Goal: Task Accomplishment & Management: Complete application form

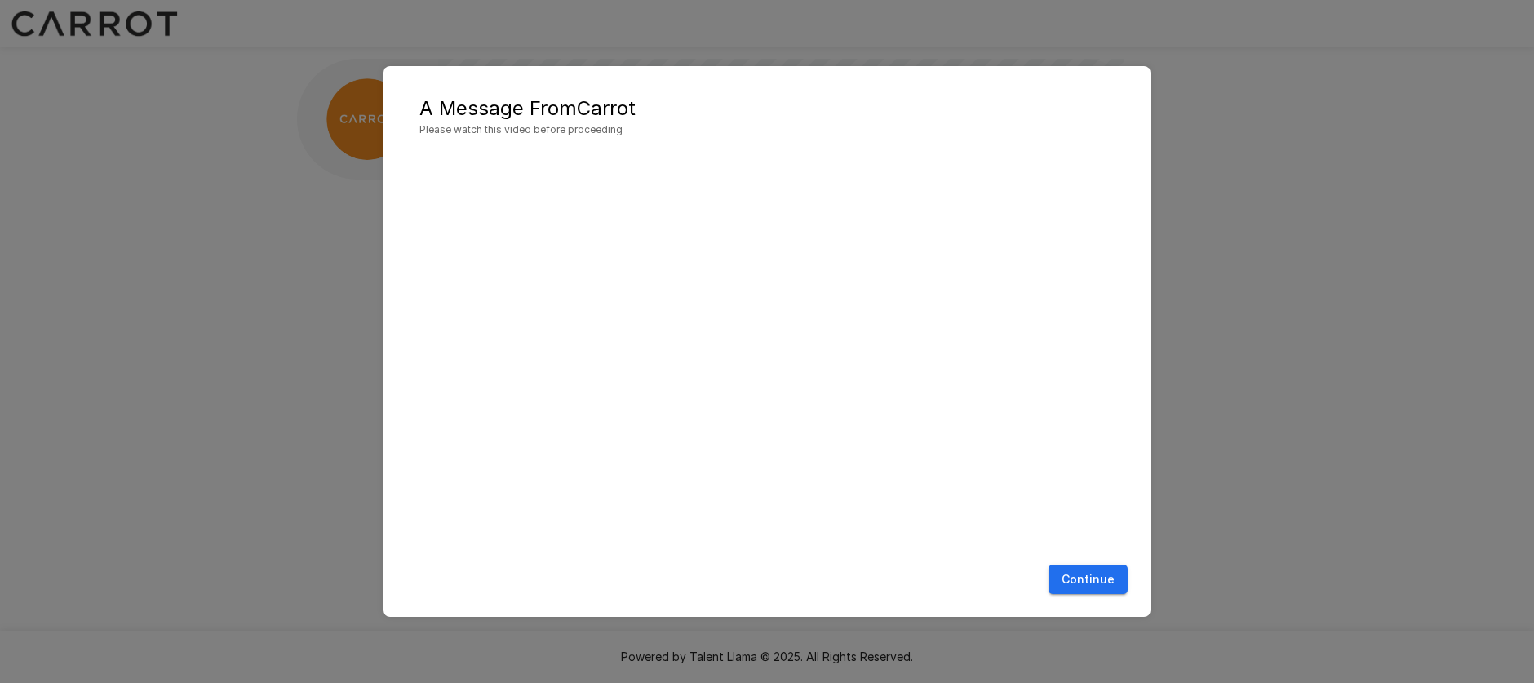
click at [1095, 589] on button "Continue" at bounding box center [1088, 580] width 79 height 30
click at [1103, 575] on button "Continue" at bounding box center [1088, 580] width 79 height 30
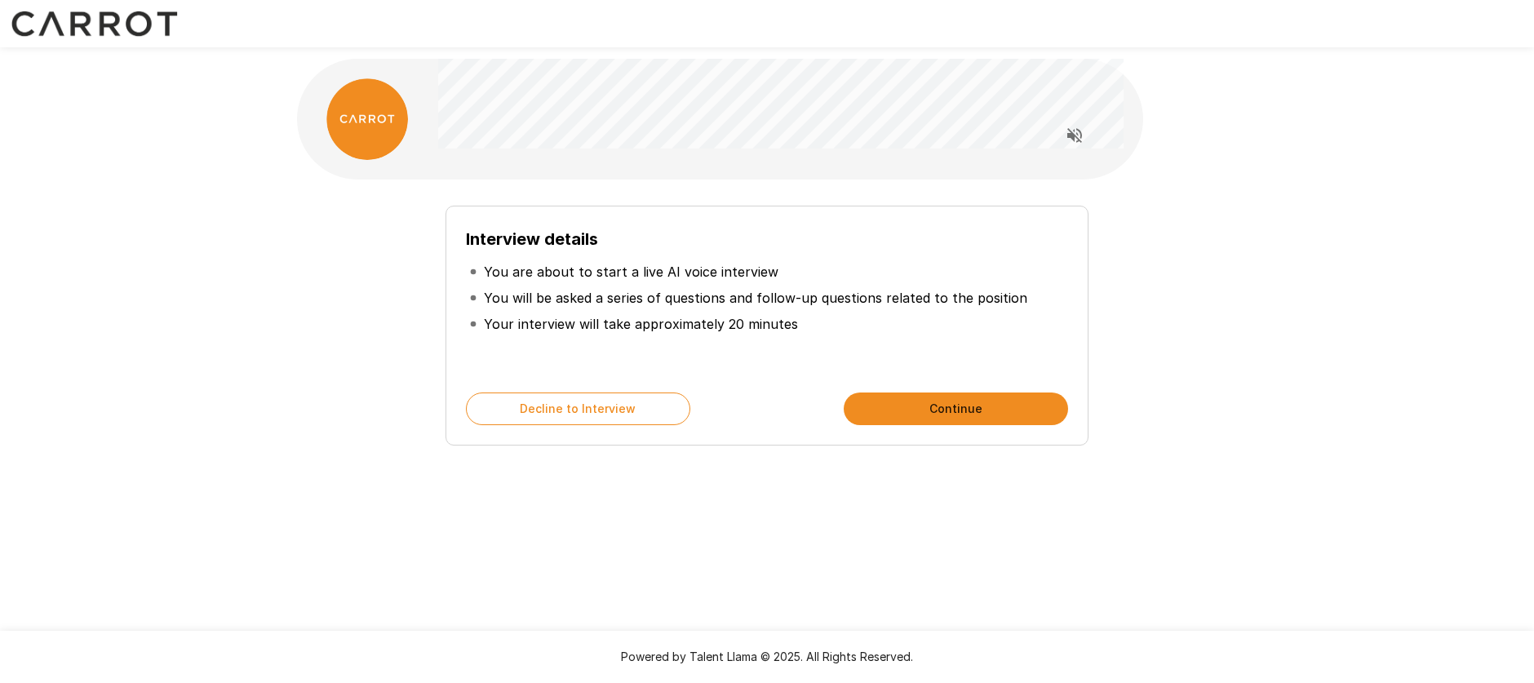
click at [954, 409] on button "Continue" at bounding box center [956, 409] width 224 height 33
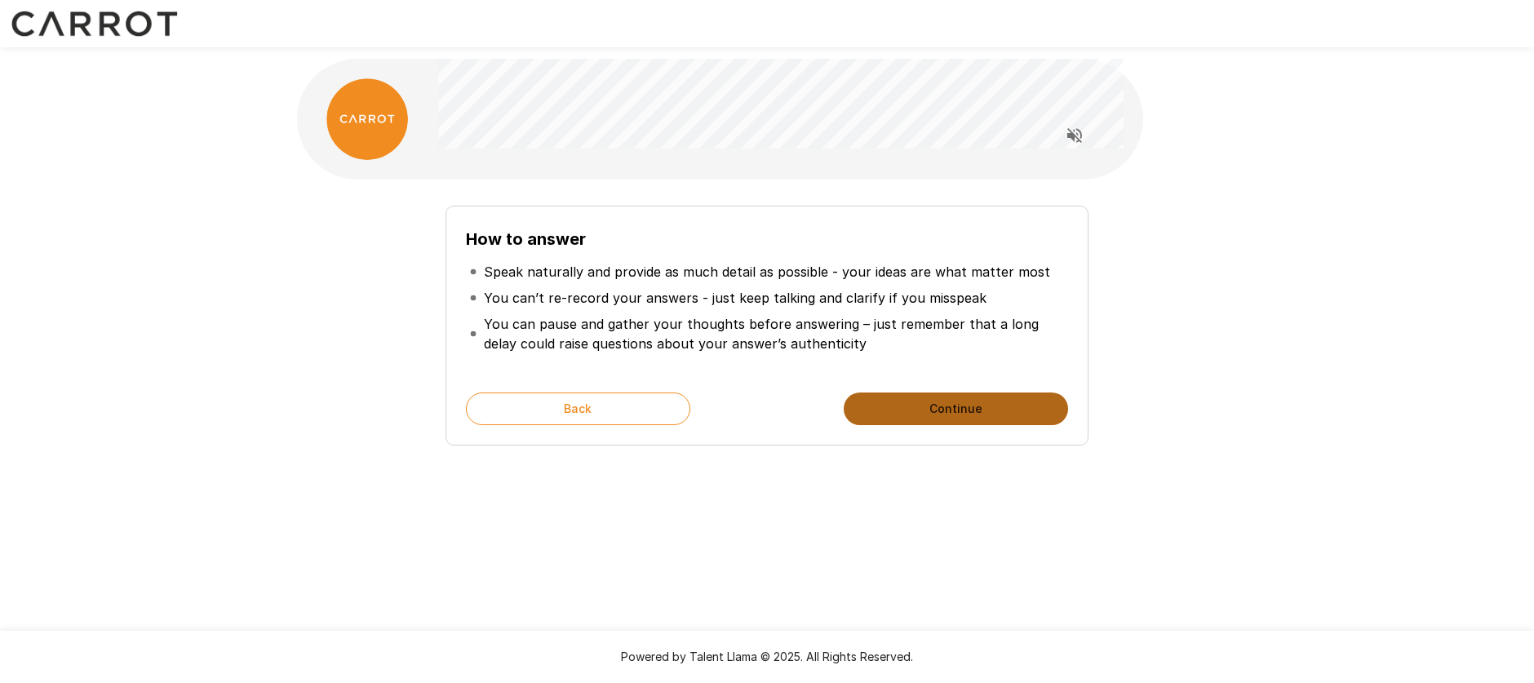
click at [943, 406] on button "Continue" at bounding box center [956, 409] width 224 height 33
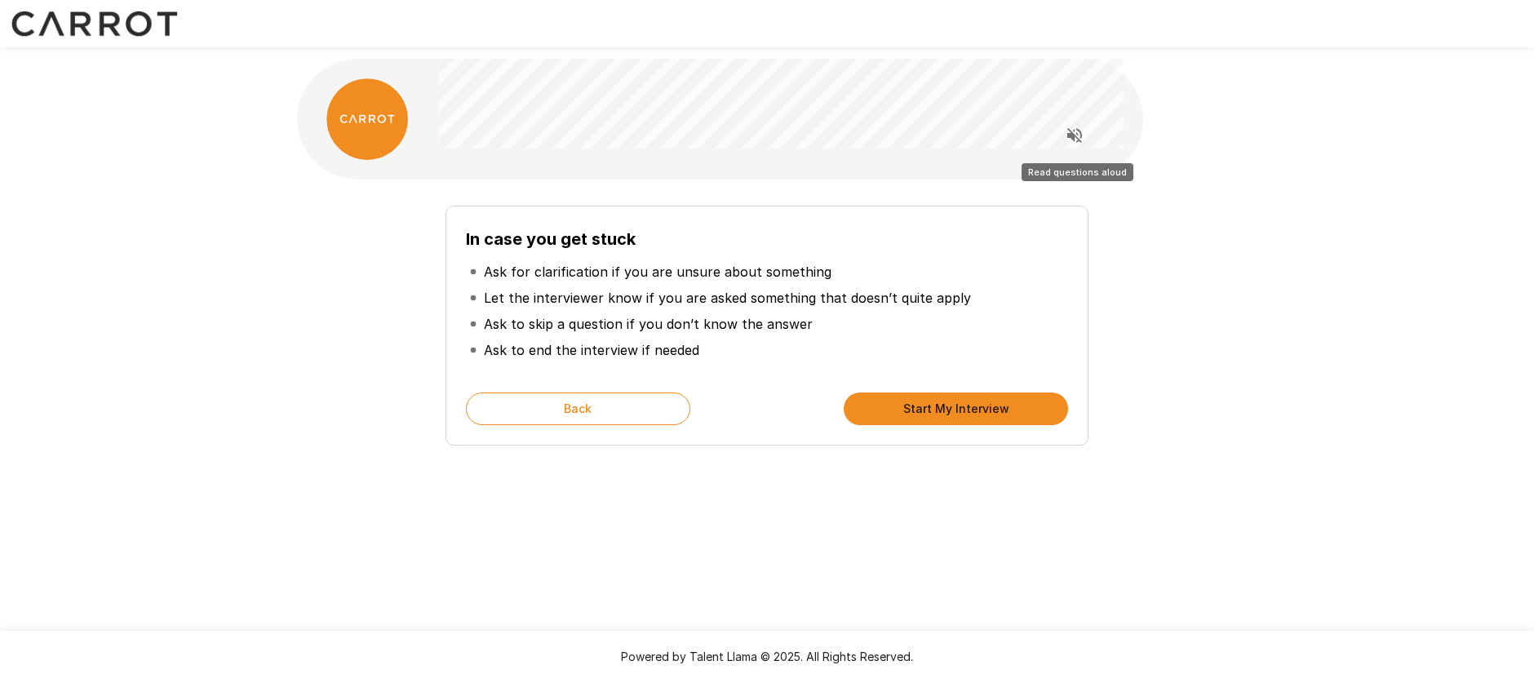
click at [1075, 127] on icon "Read questions aloud" at bounding box center [1075, 136] width 20 height 20
click at [970, 415] on button "Start My Interview" at bounding box center [956, 409] width 224 height 33
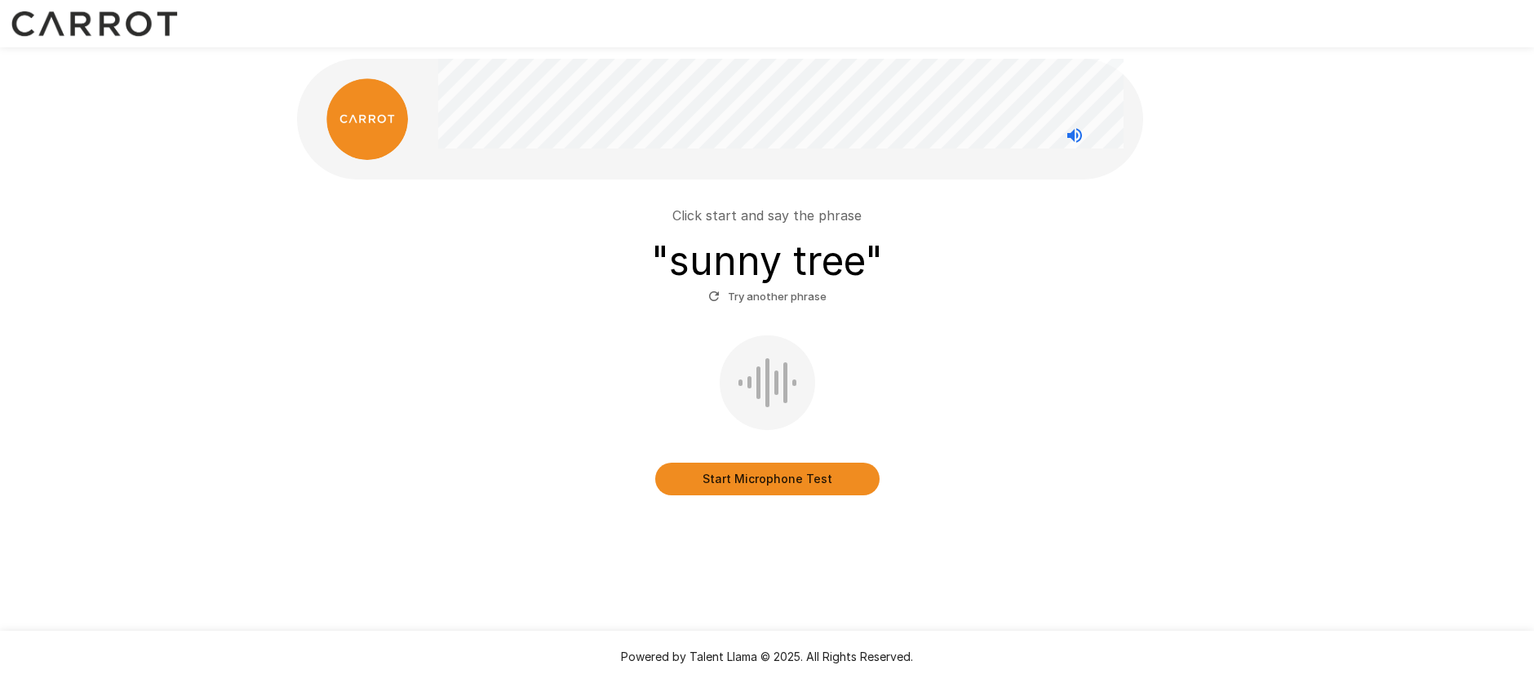
click at [779, 481] on button "Start Microphone Test" at bounding box center [767, 479] width 224 height 33
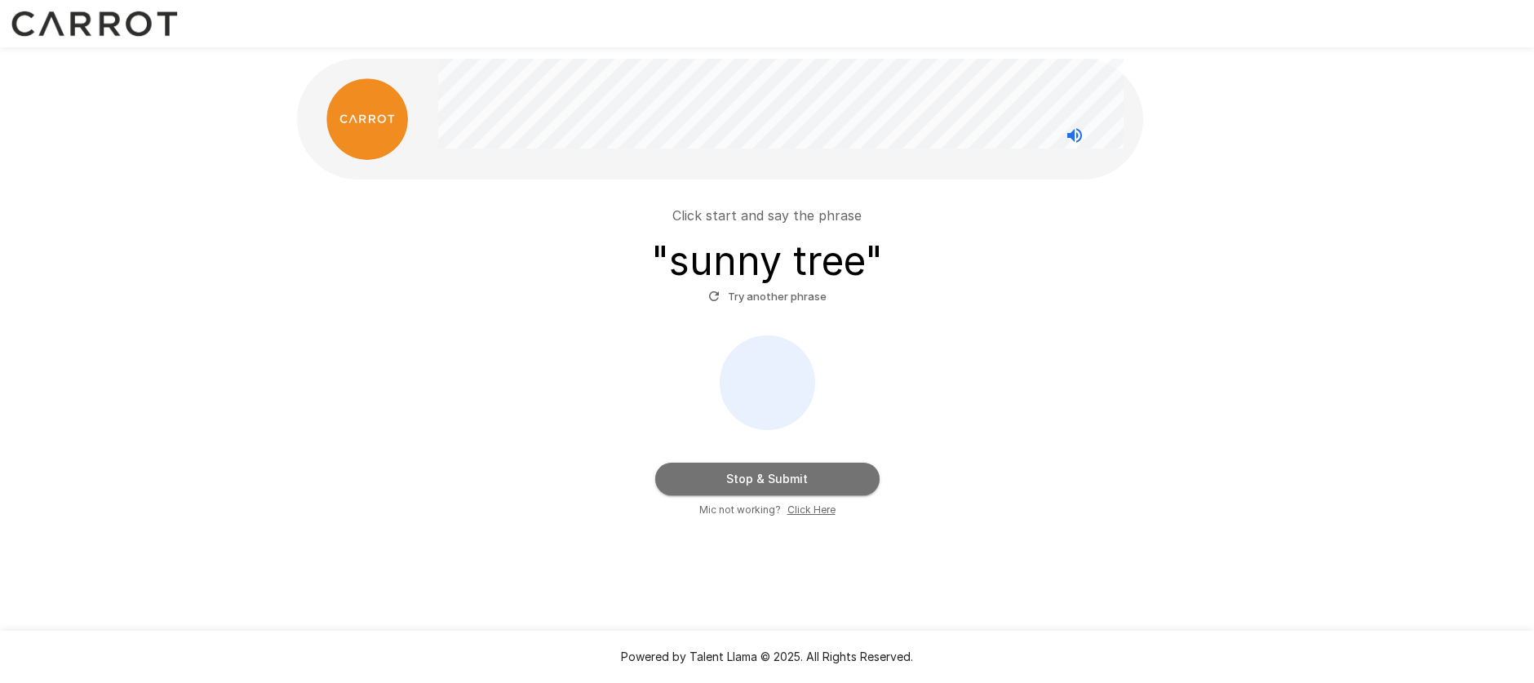
click at [779, 481] on button "Stop & Submit" at bounding box center [767, 479] width 224 height 33
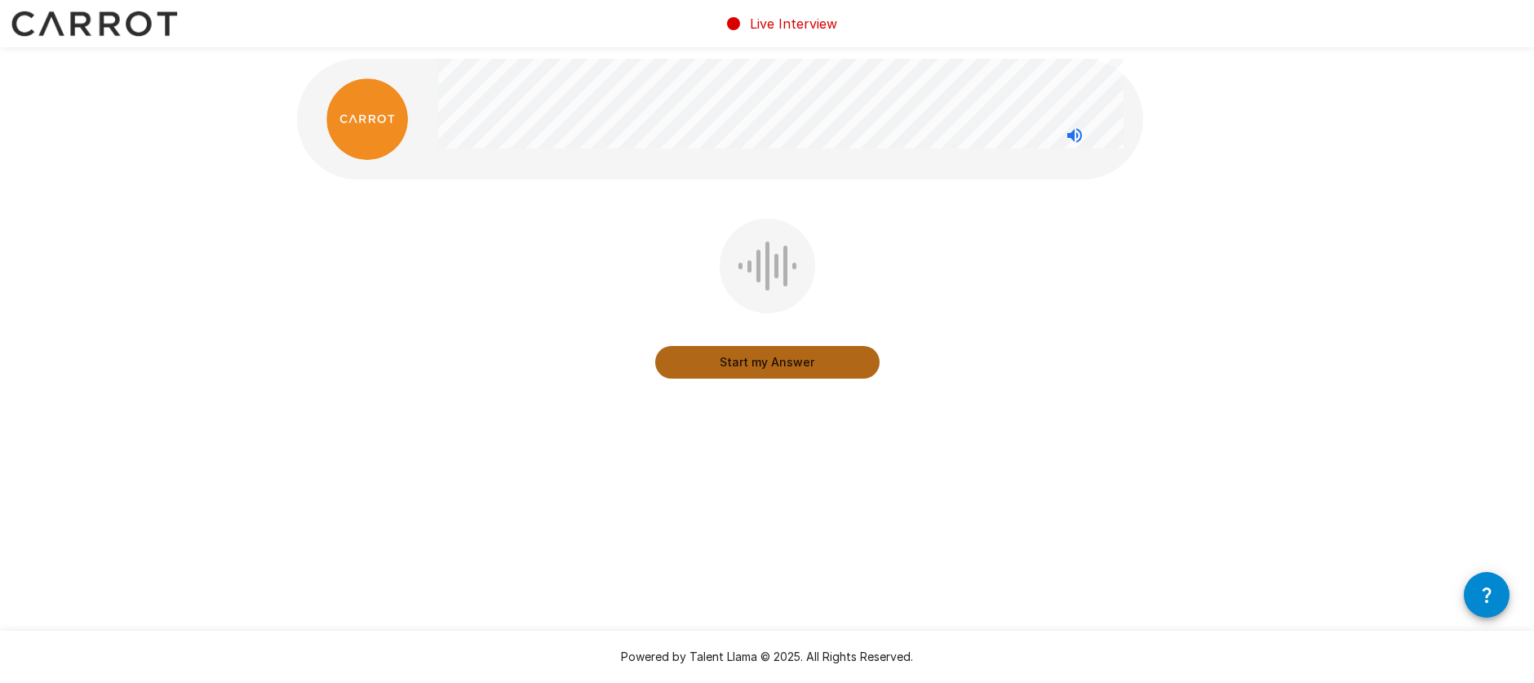
click at [757, 366] on button "Start my Answer" at bounding box center [767, 362] width 224 height 33
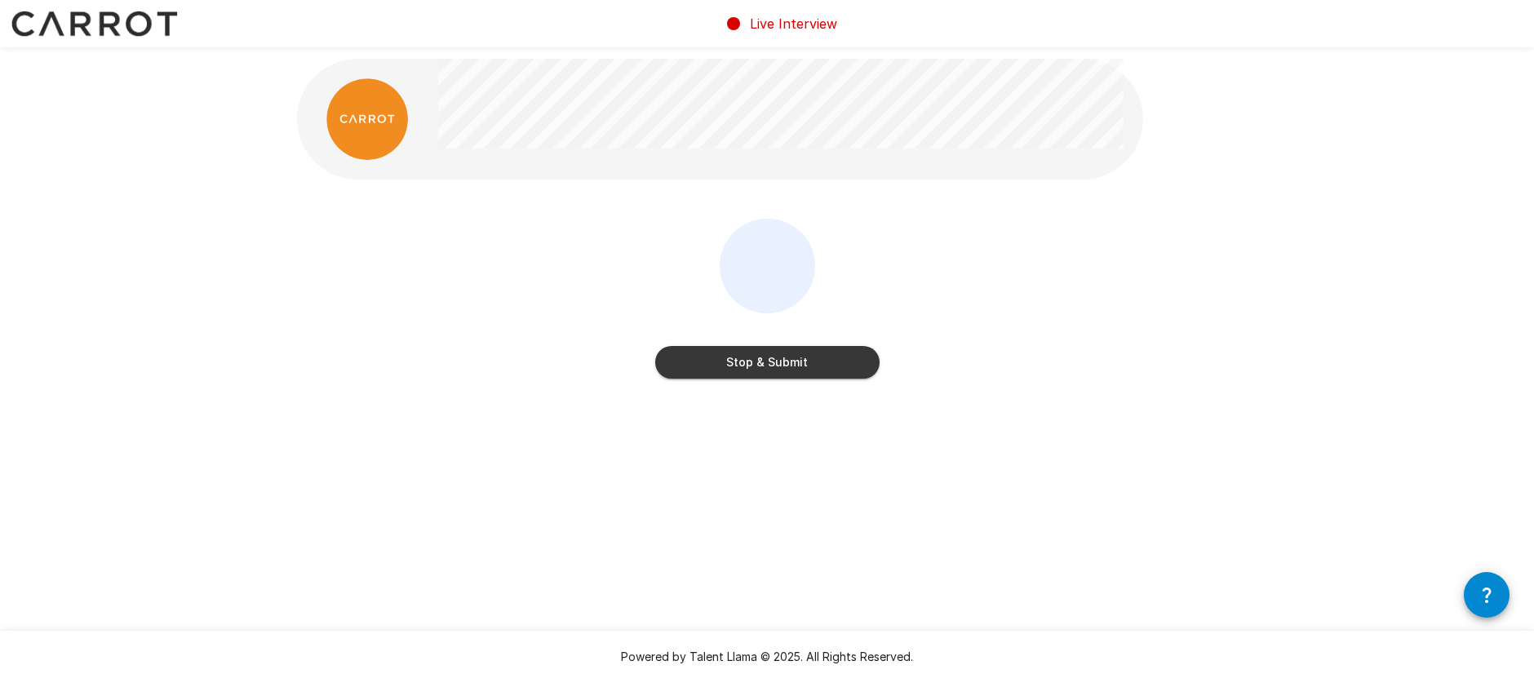
click at [775, 366] on button "Stop & Submit" at bounding box center [767, 362] width 224 height 33
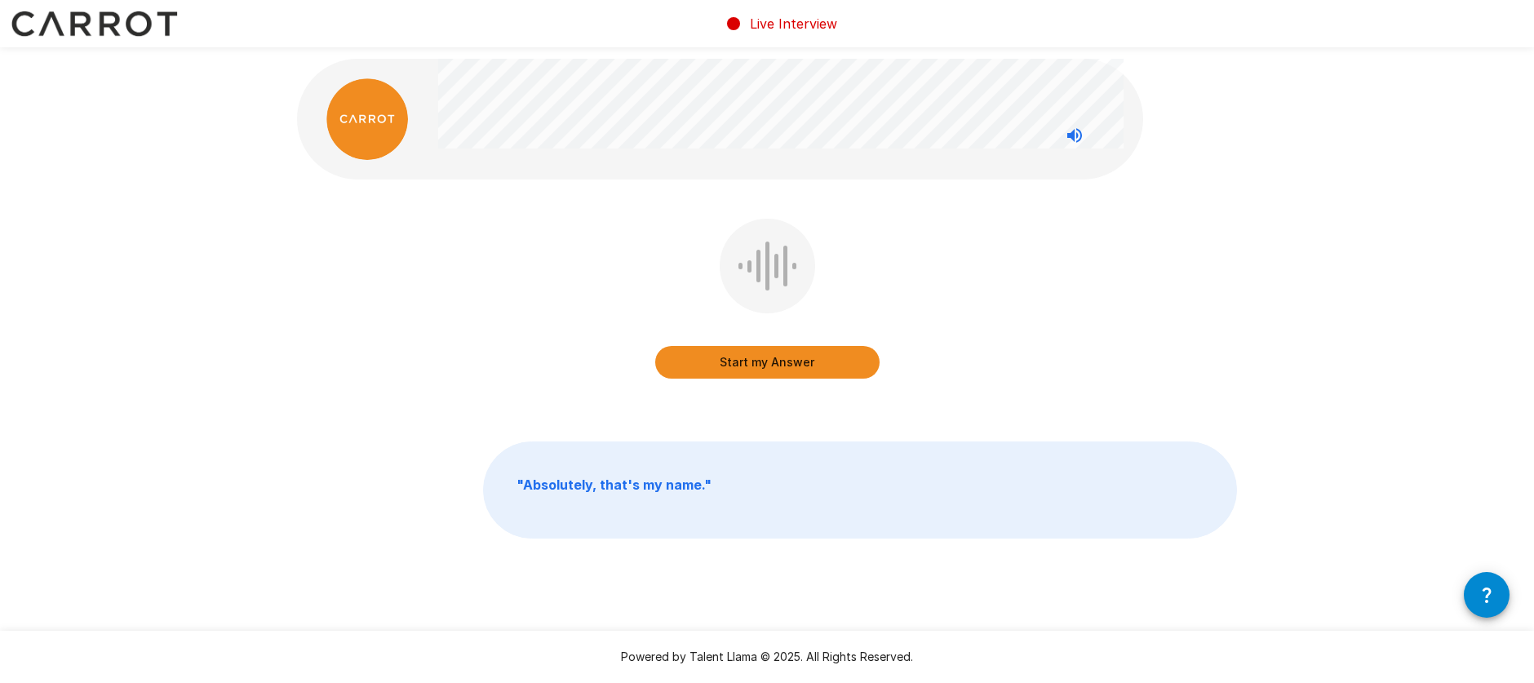
click at [744, 357] on button "Start my Answer" at bounding box center [767, 362] width 224 height 33
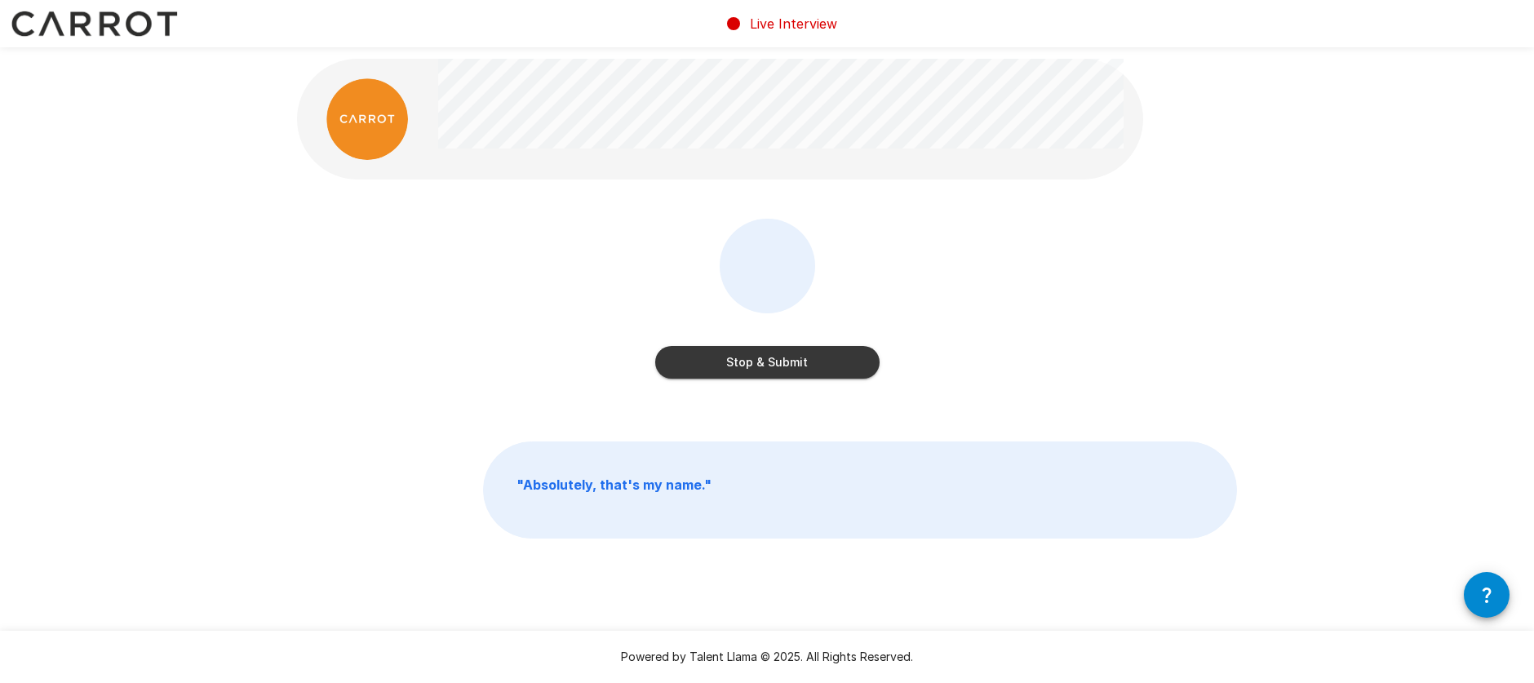
click at [744, 357] on button "Stop & Submit" at bounding box center [767, 362] width 224 height 33
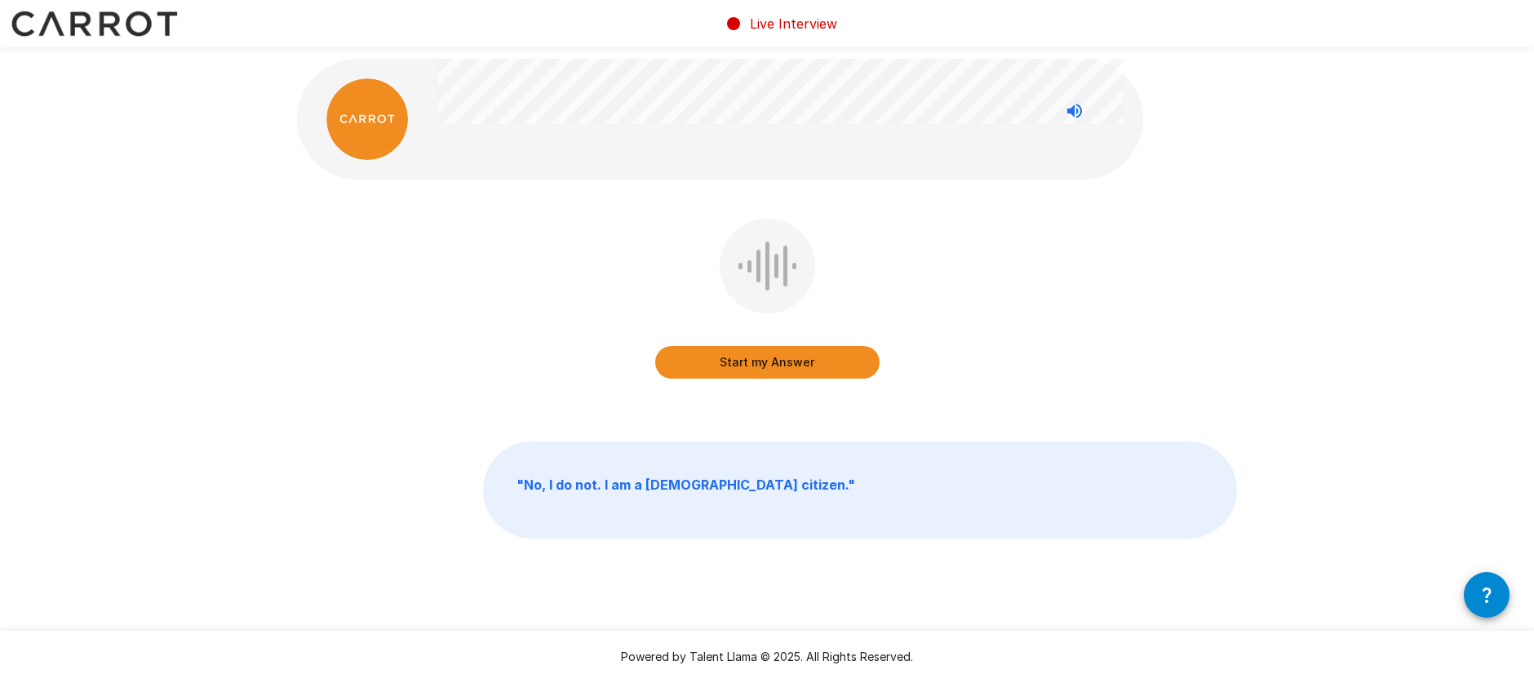
click at [800, 364] on button "Start my Answer" at bounding box center [767, 362] width 224 height 33
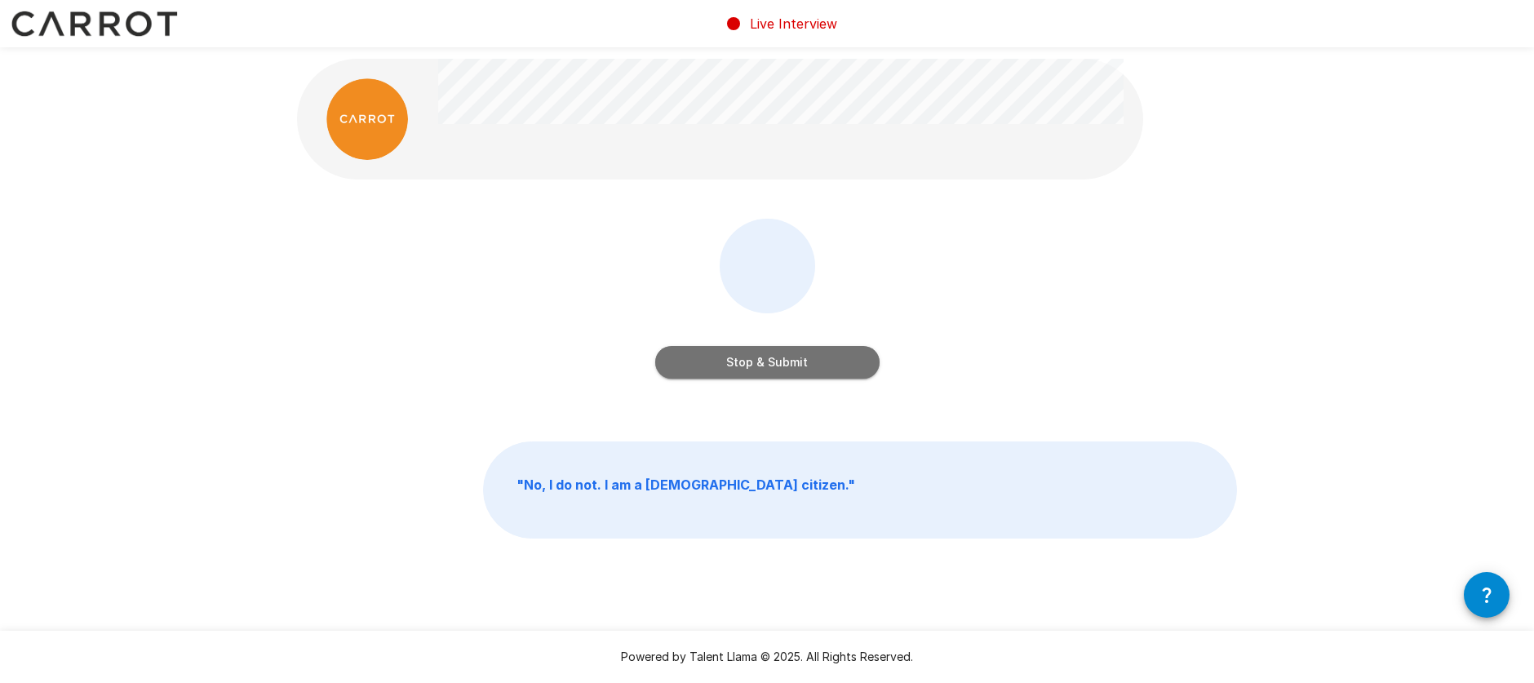
drag, startPoint x: 800, startPoint y: 363, endPoint x: 813, endPoint y: 366, distance: 13.5
click at [801, 363] on button "Stop & Submit" at bounding box center [767, 362] width 224 height 33
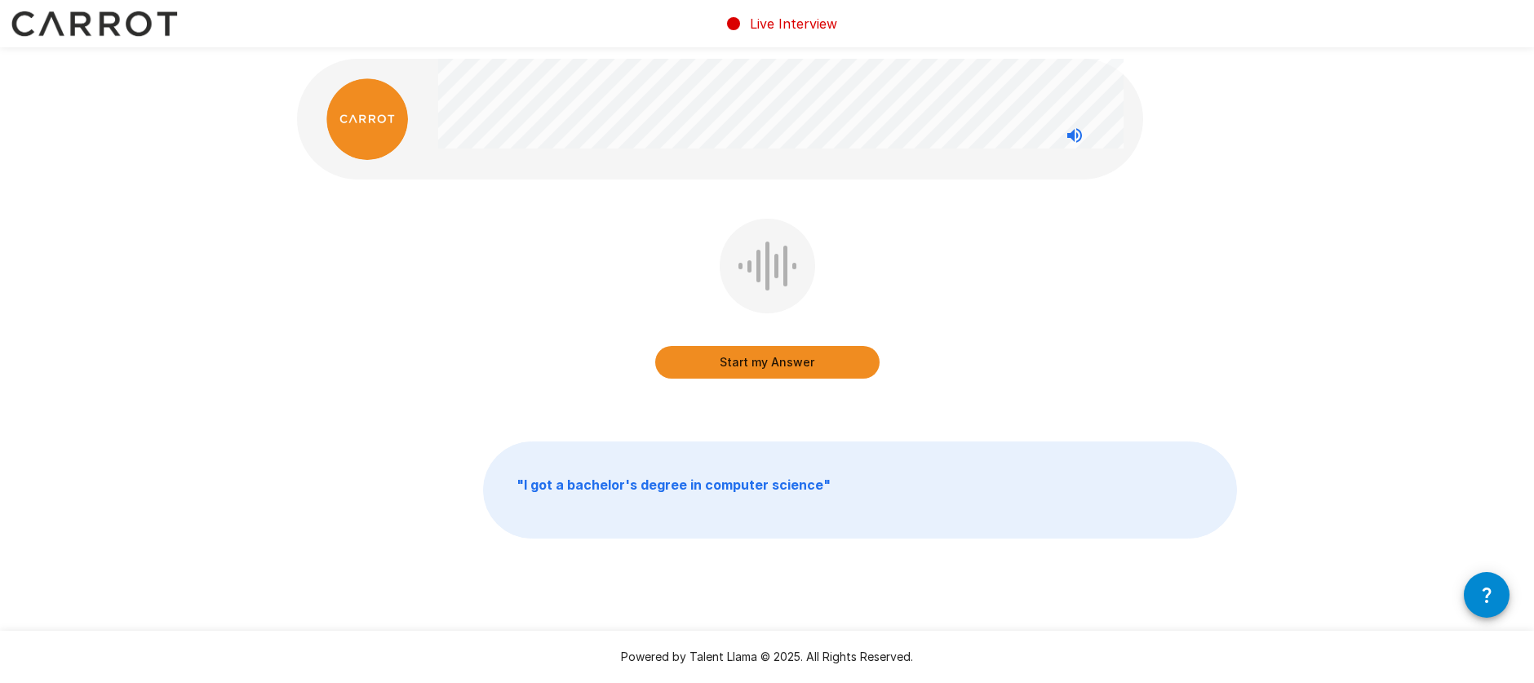
click at [781, 366] on button "Start my Answer" at bounding box center [767, 362] width 224 height 33
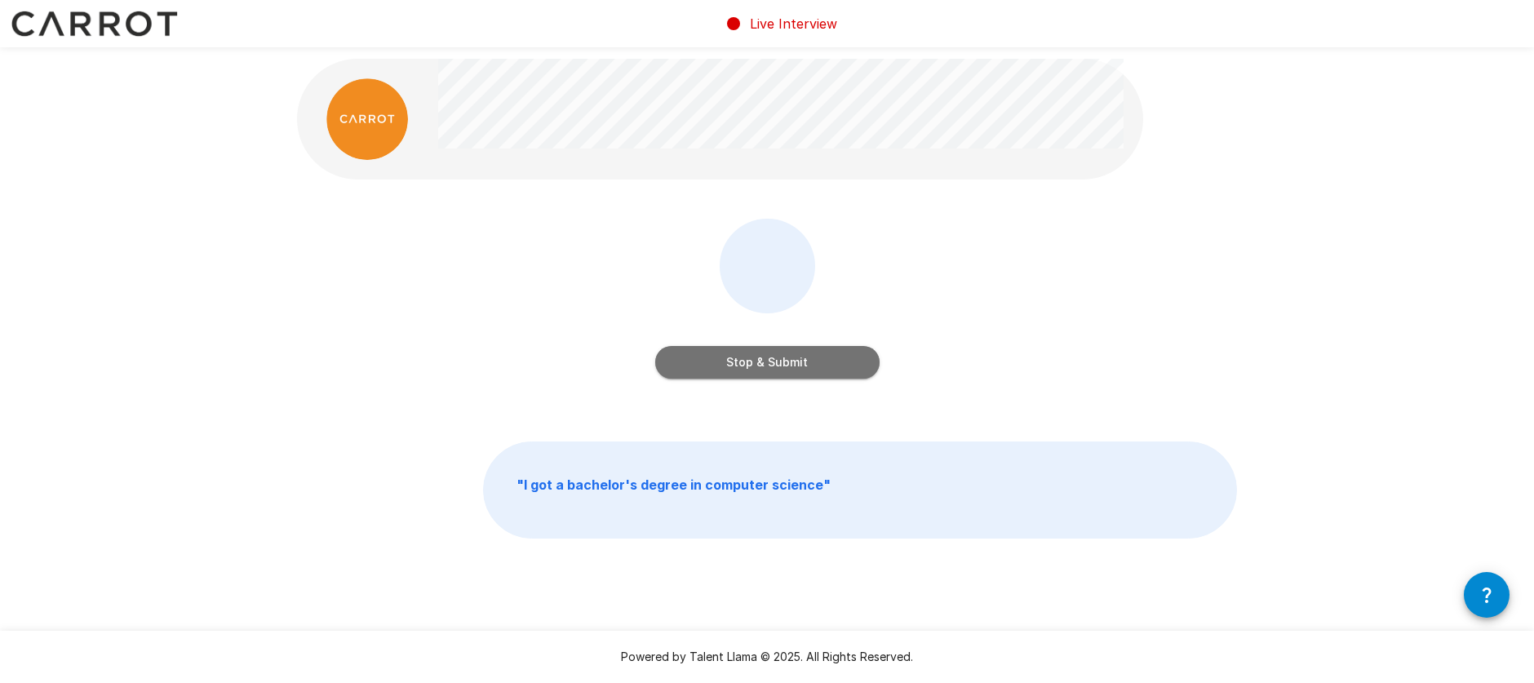
click at [801, 363] on button "Stop & Submit" at bounding box center [767, 362] width 224 height 33
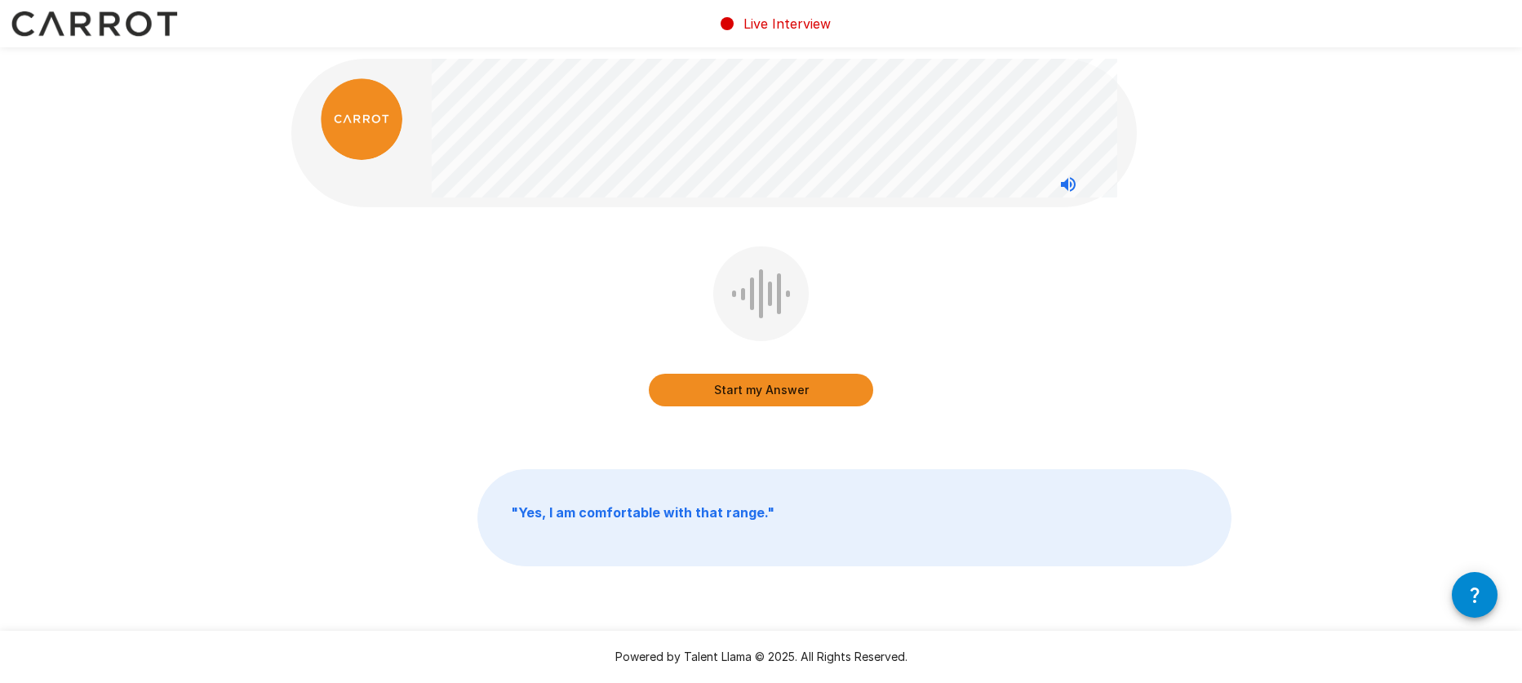
click at [753, 394] on button "Start my Answer" at bounding box center [761, 390] width 224 height 33
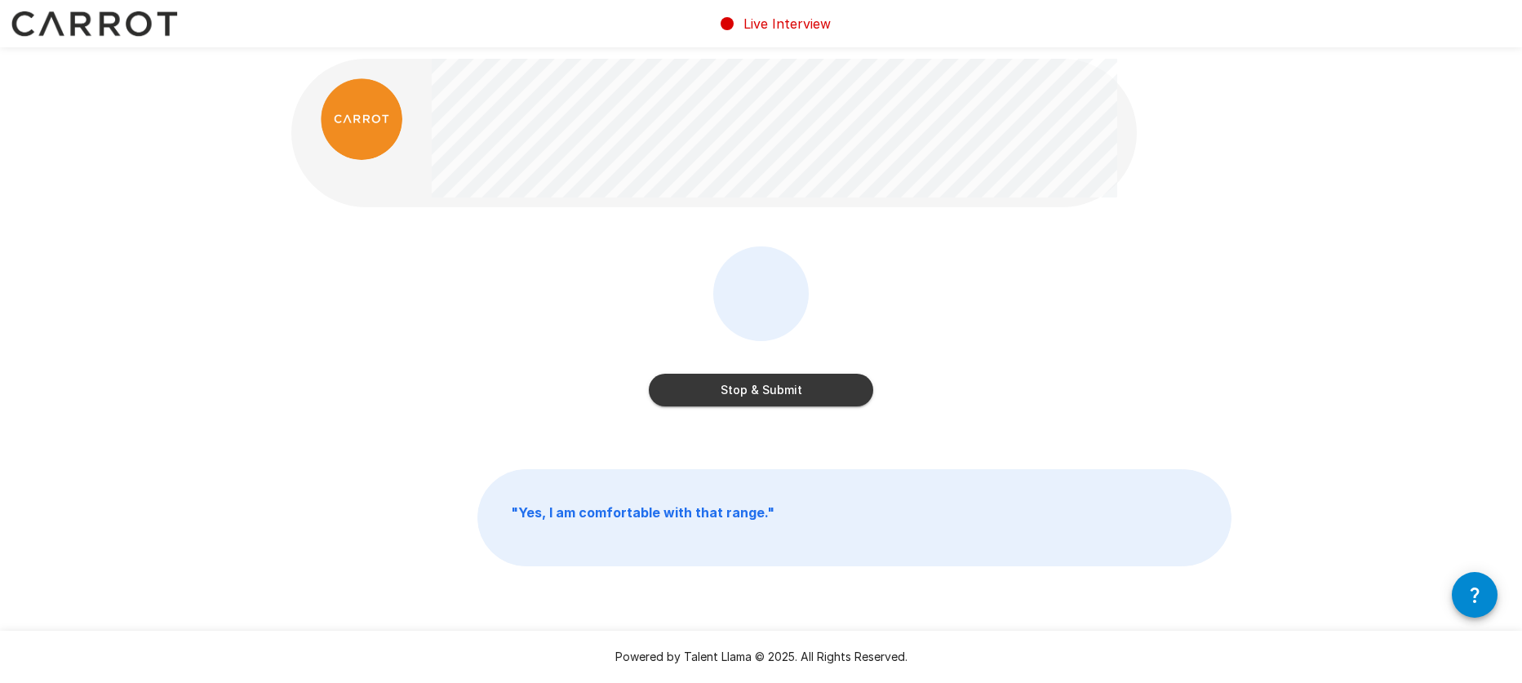
click at [757, 387] on button "Stop & Submit" at bounding box center [761, 390] width 224 height 33
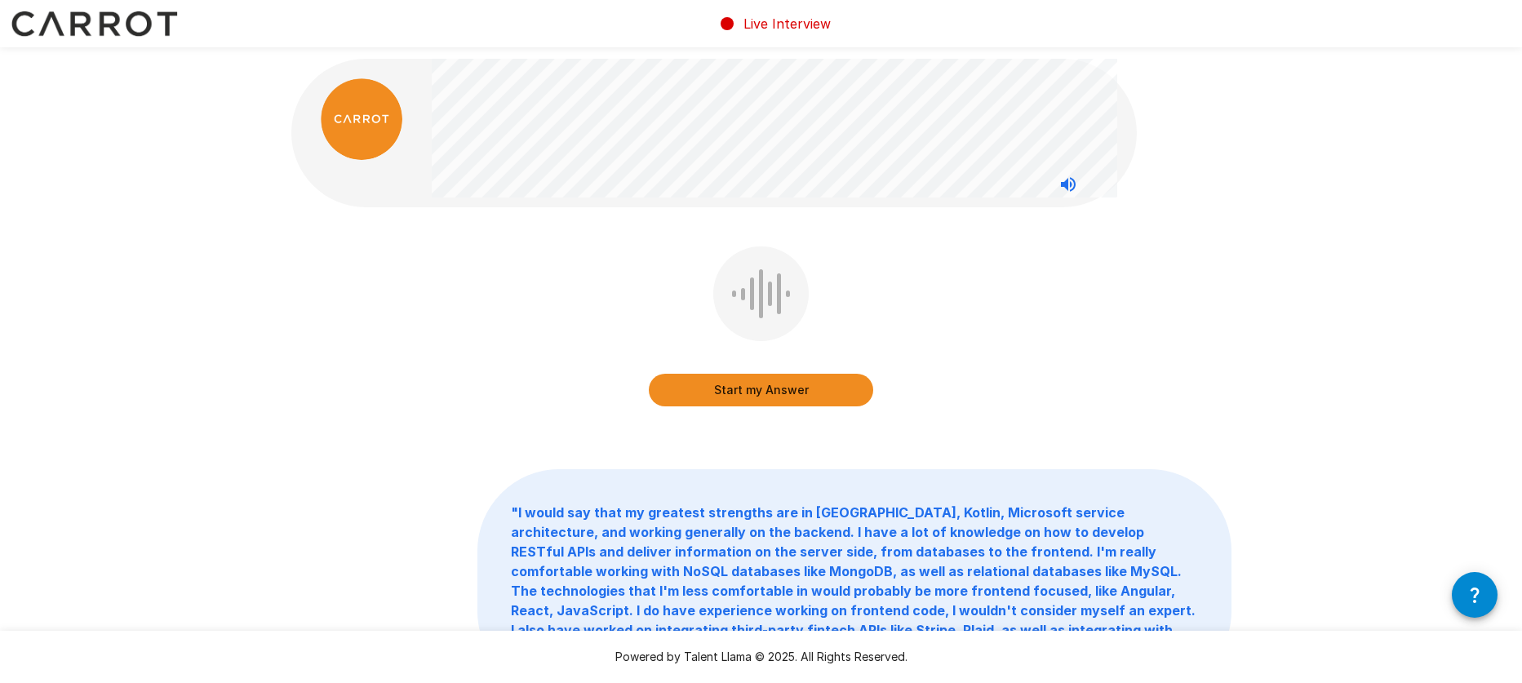
click at [782, 392] on button "Start my Answer" at bounding box center [761, 390] width 224 height 33
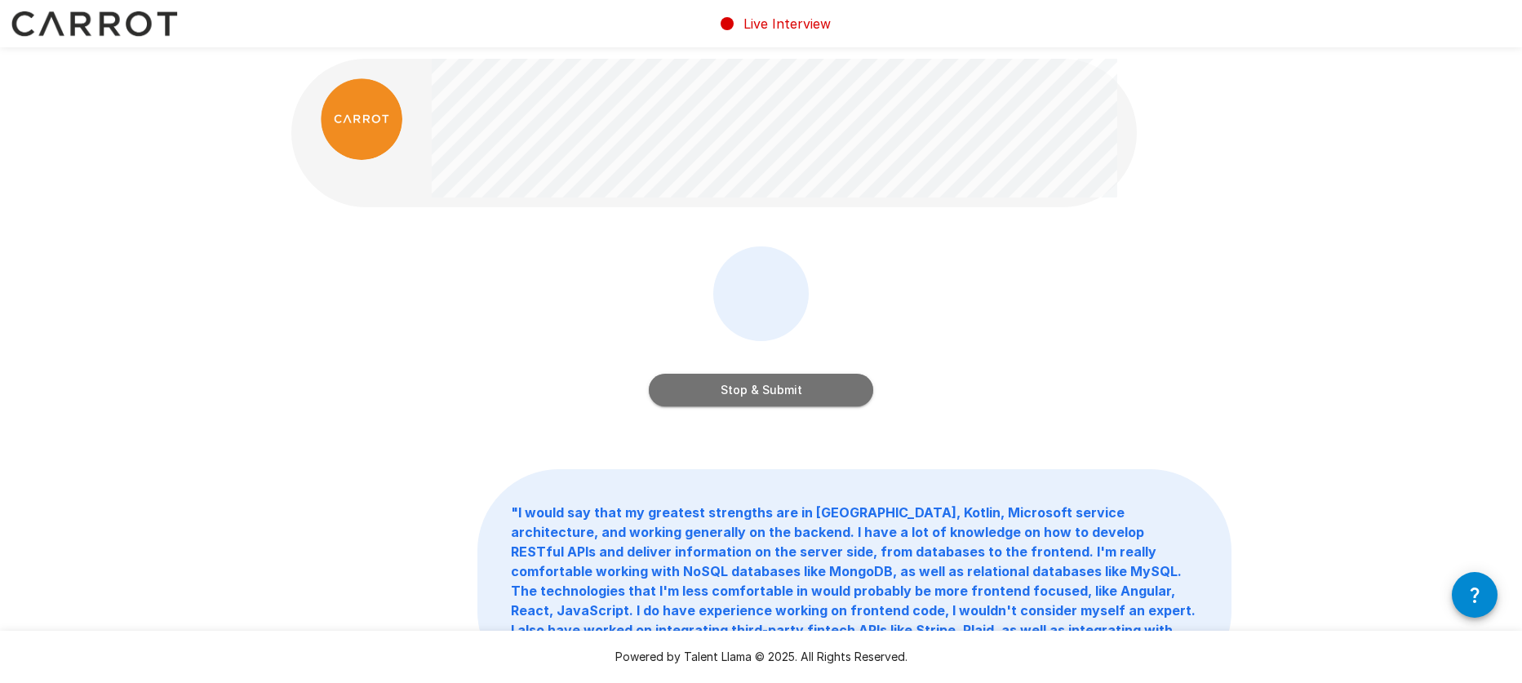
click at [775, 390] on button "Stop & Submit" at bounding box center [761, 390] width 224 height 33
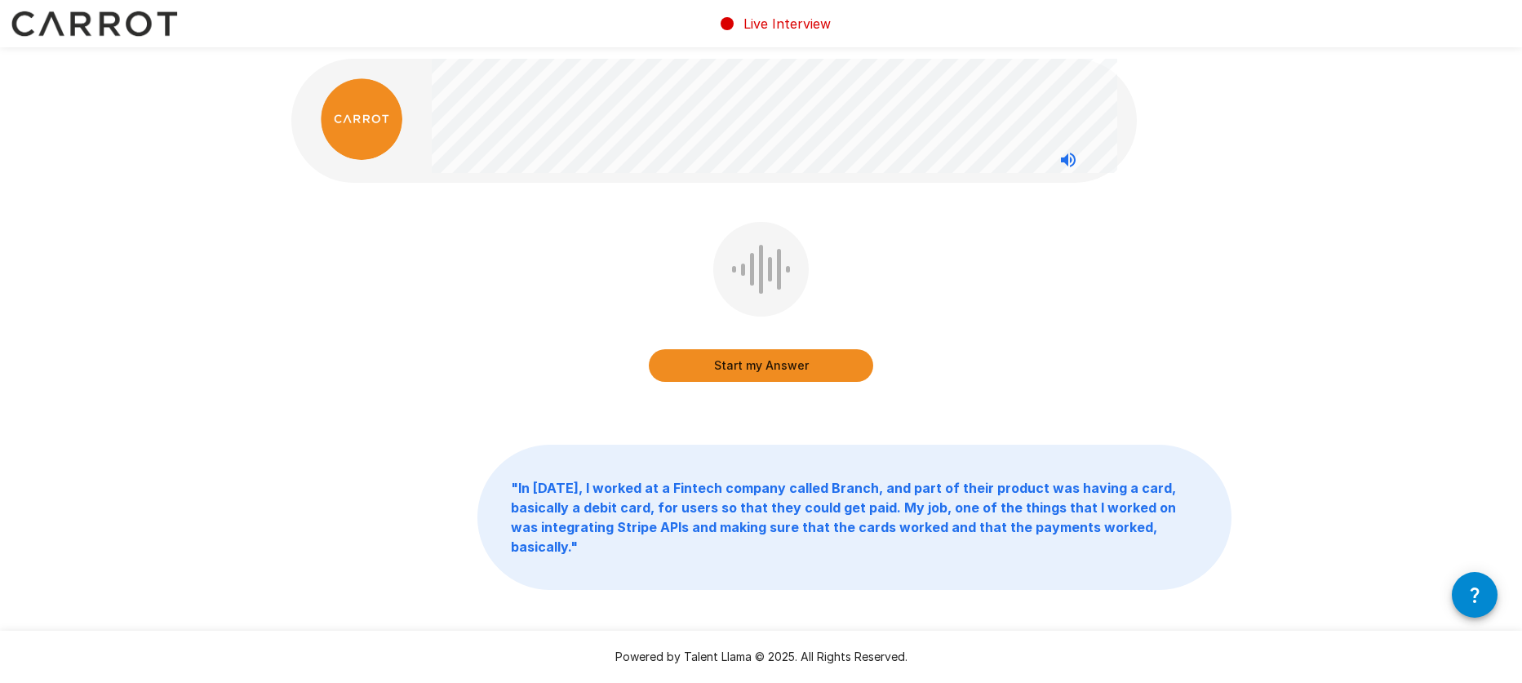
click at [730, 366] on button "Start my Answer" at bounding box center [761, 365] width 224 height 33
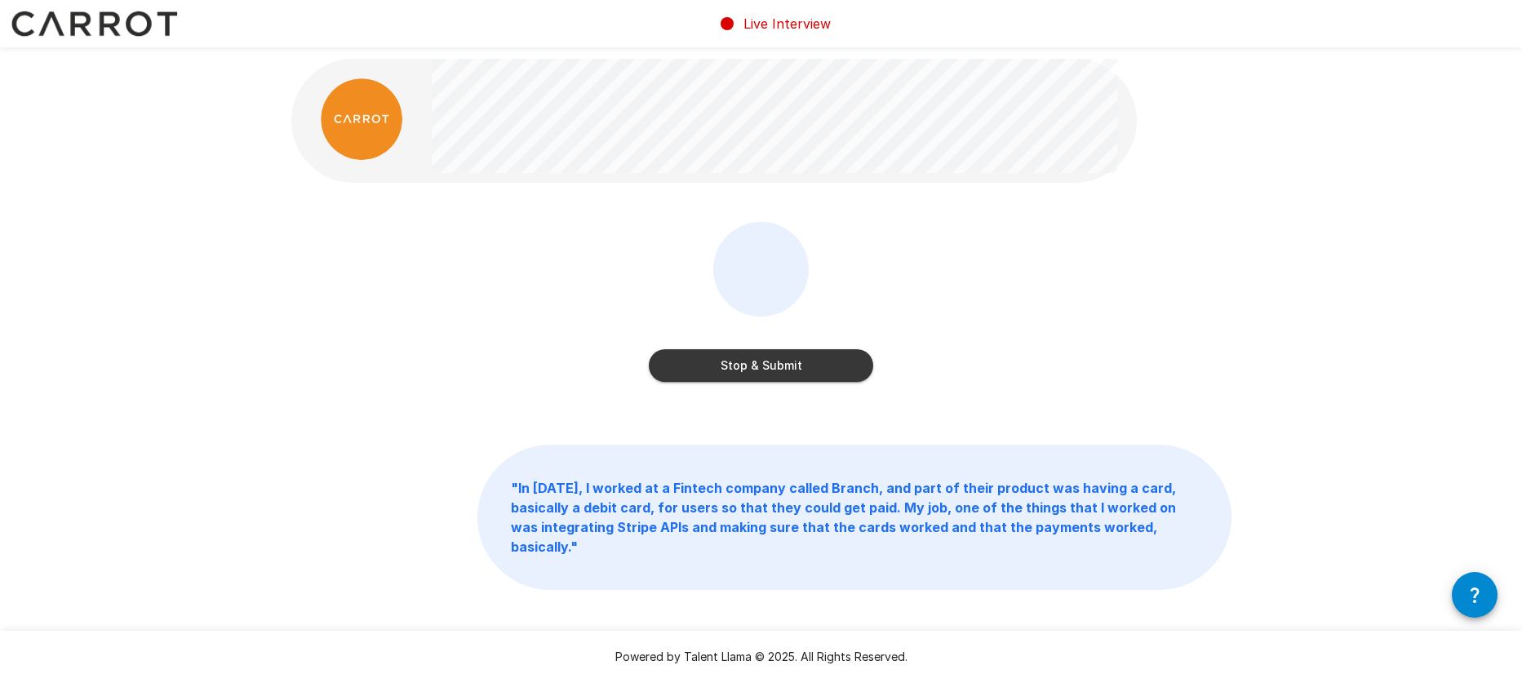
click at [775, 371] on button "Stop & Submit" at bounding box center [761, 365] width 224 height 33
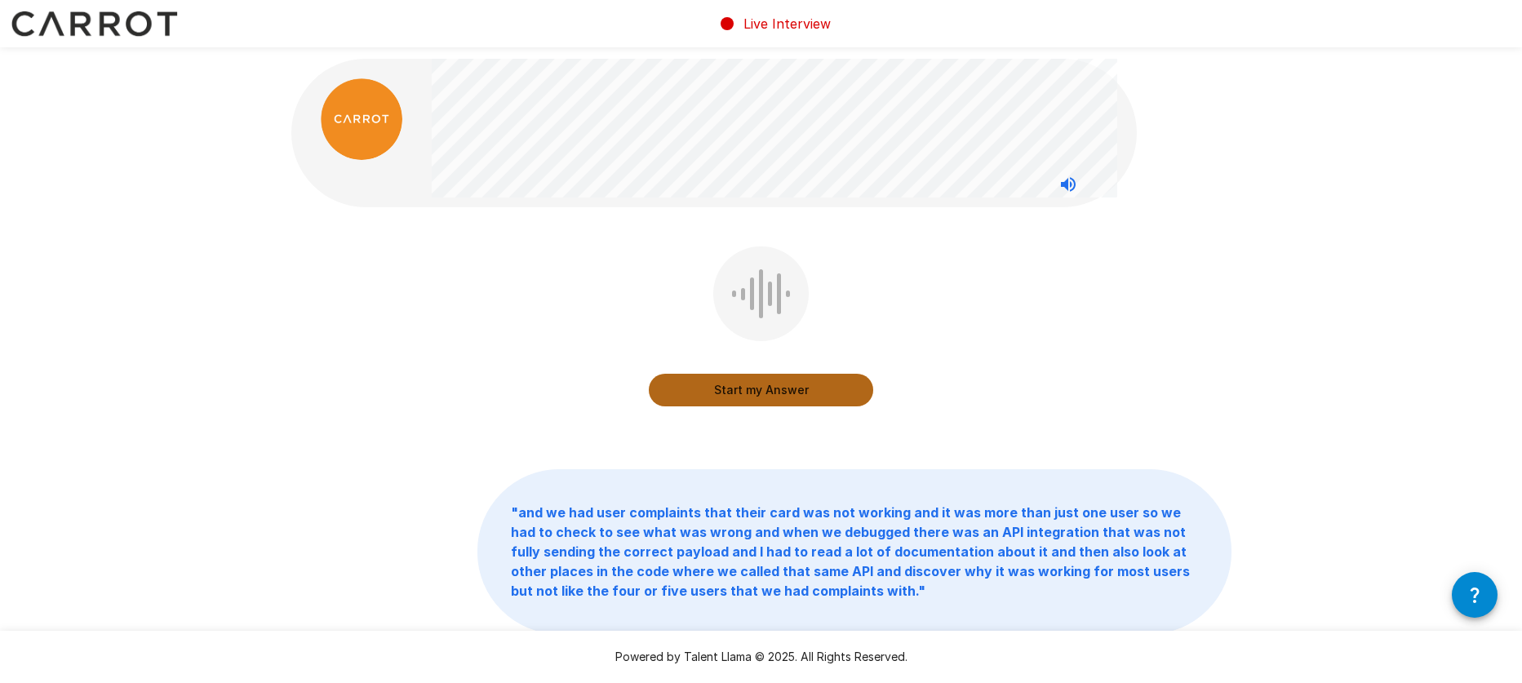
click at [721, 389] on button "Start my Answer" at bounding box center [761, 390] width 224 height 33
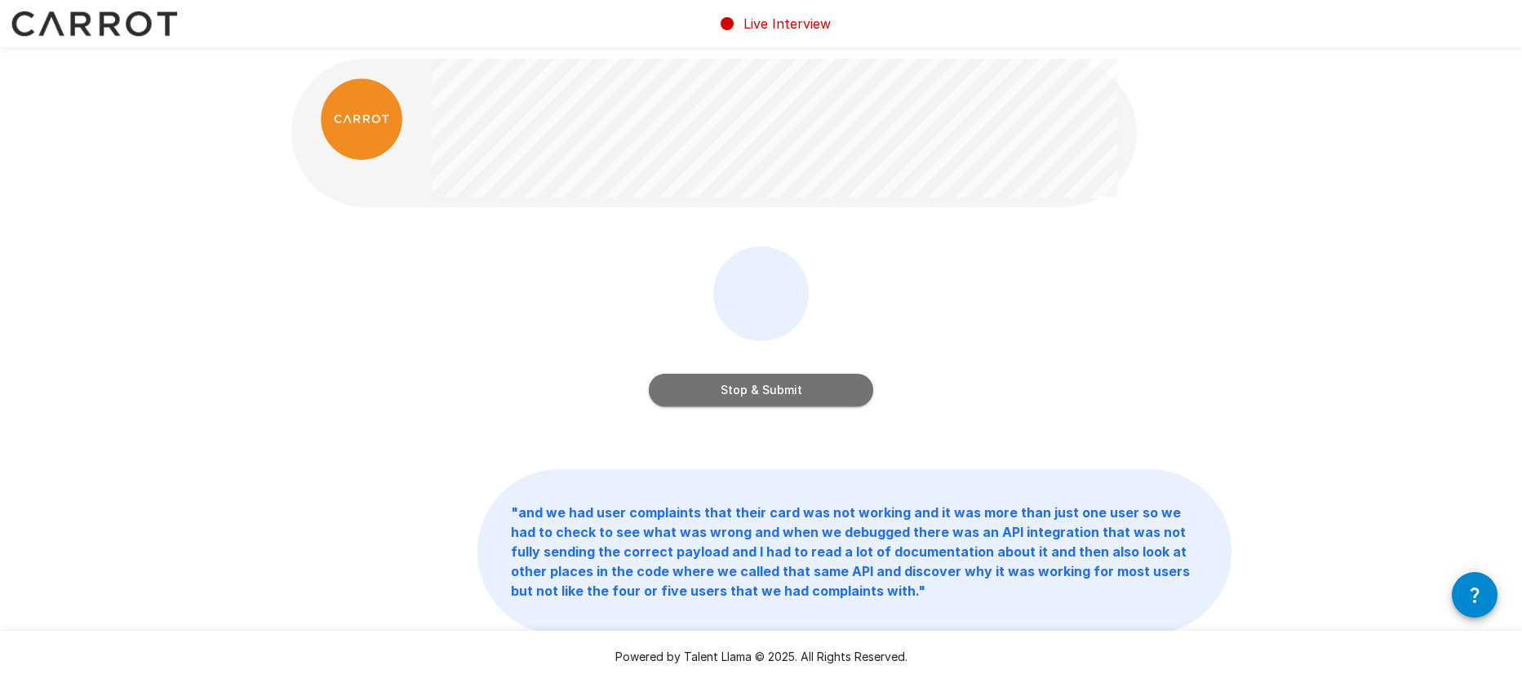
click at [715, 388] on button "Stop & Submit" at bounding box center [761, 390] width 224 height 33
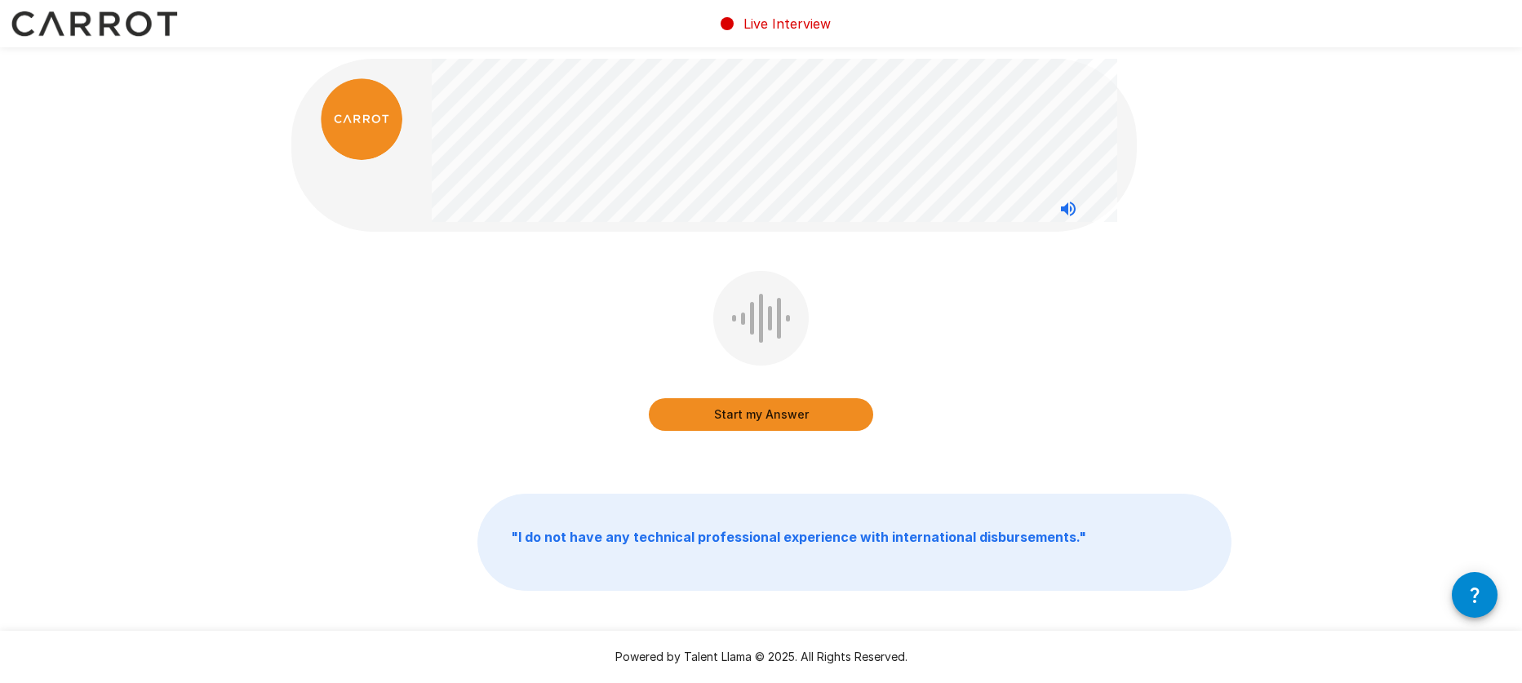
click at [763, 422] on button "Start my Answer" at bounding box center [761, 414] width 224 height 33
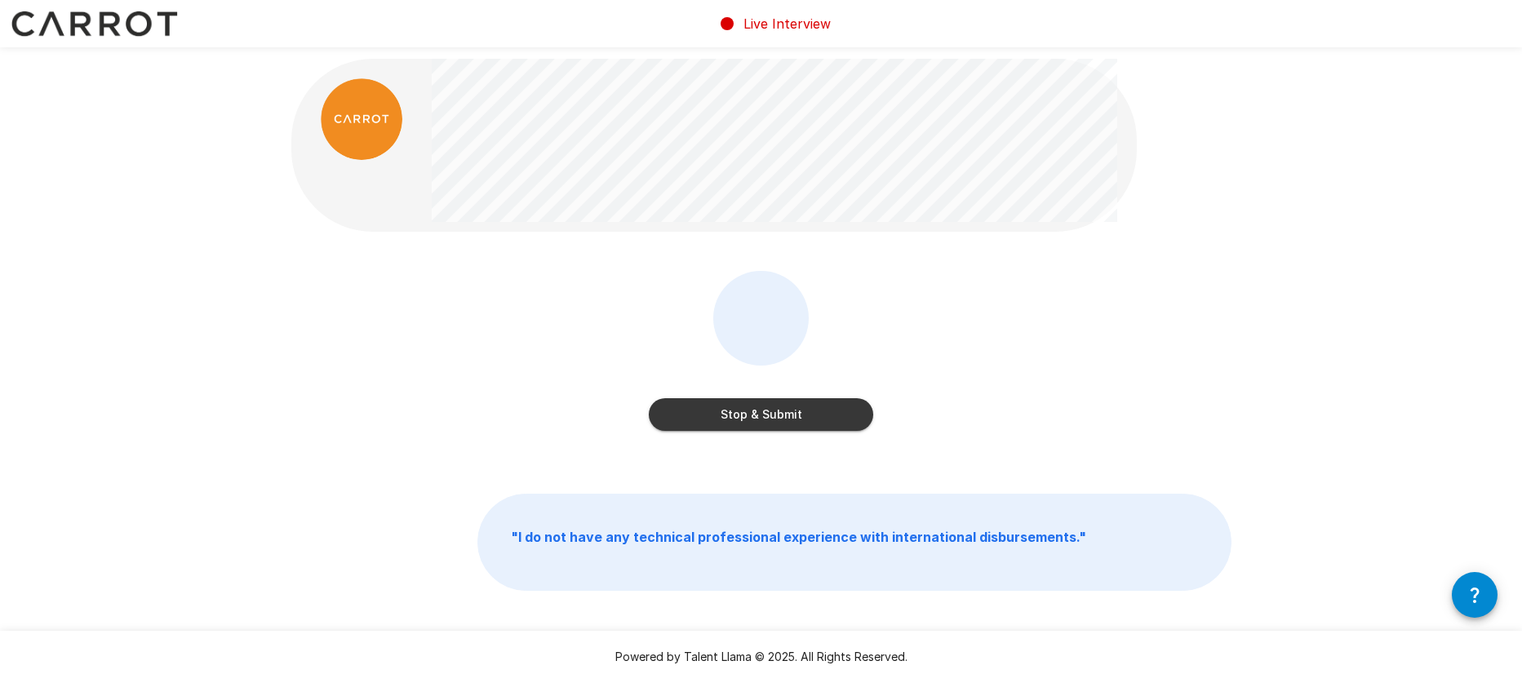
click at [767, 424] on button "Stop & Submit" at bounding box center [761, 414] width 224 height 33
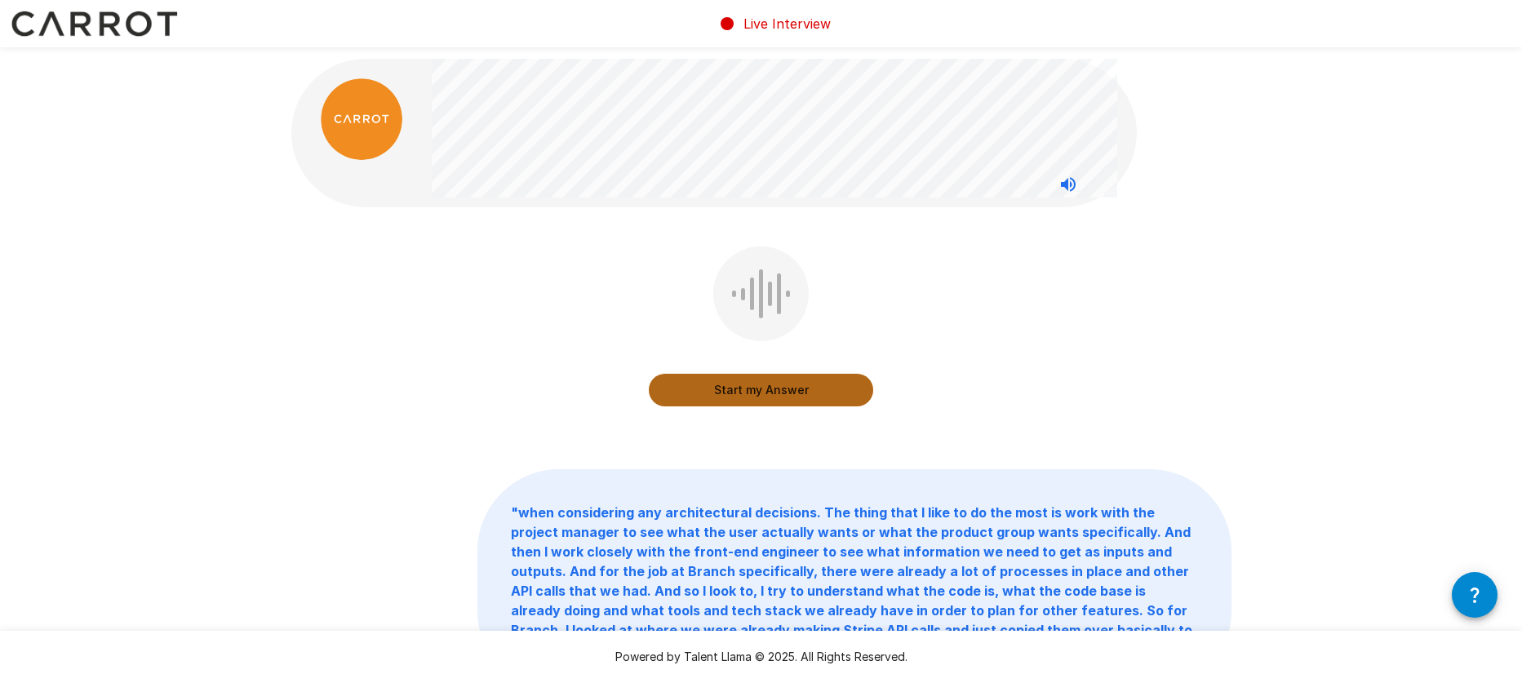
click at [791, 384] on button "Start my Answer" at bounding box center [761, 390] width 224 height 33
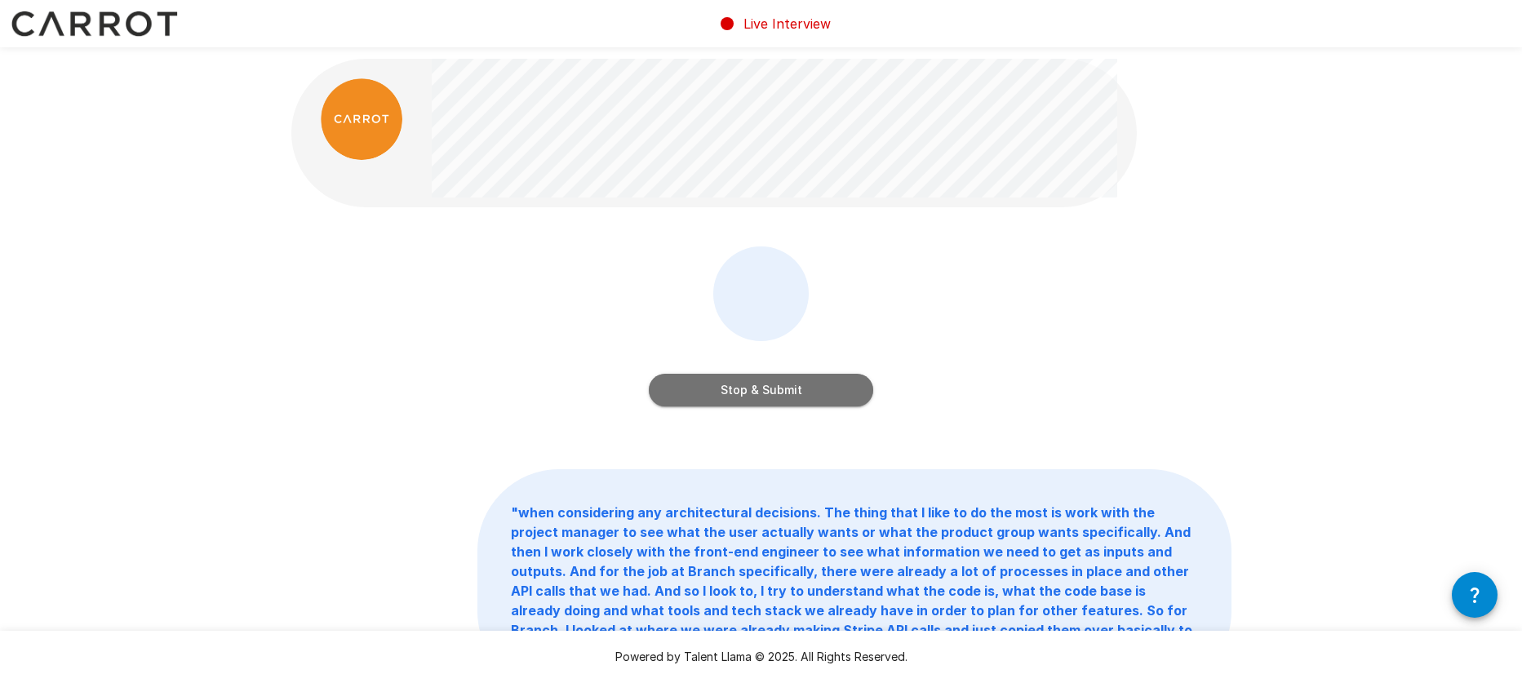
click at [776, 385] on button "Stop & Submit" at bounding box center [761, 390] width 224 height 33
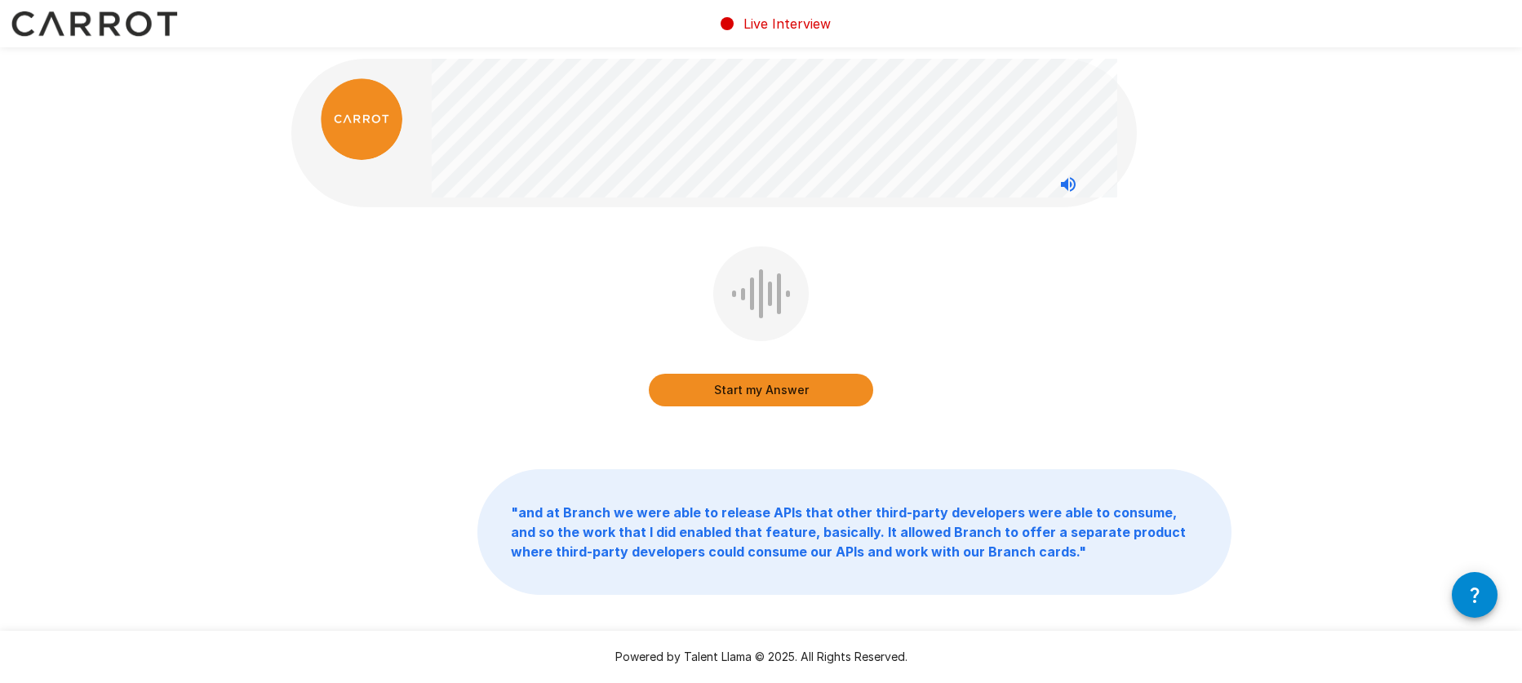
click at [775, 390] on button "Start my Answer" at bounding box center [761, 390] width 224 height 33
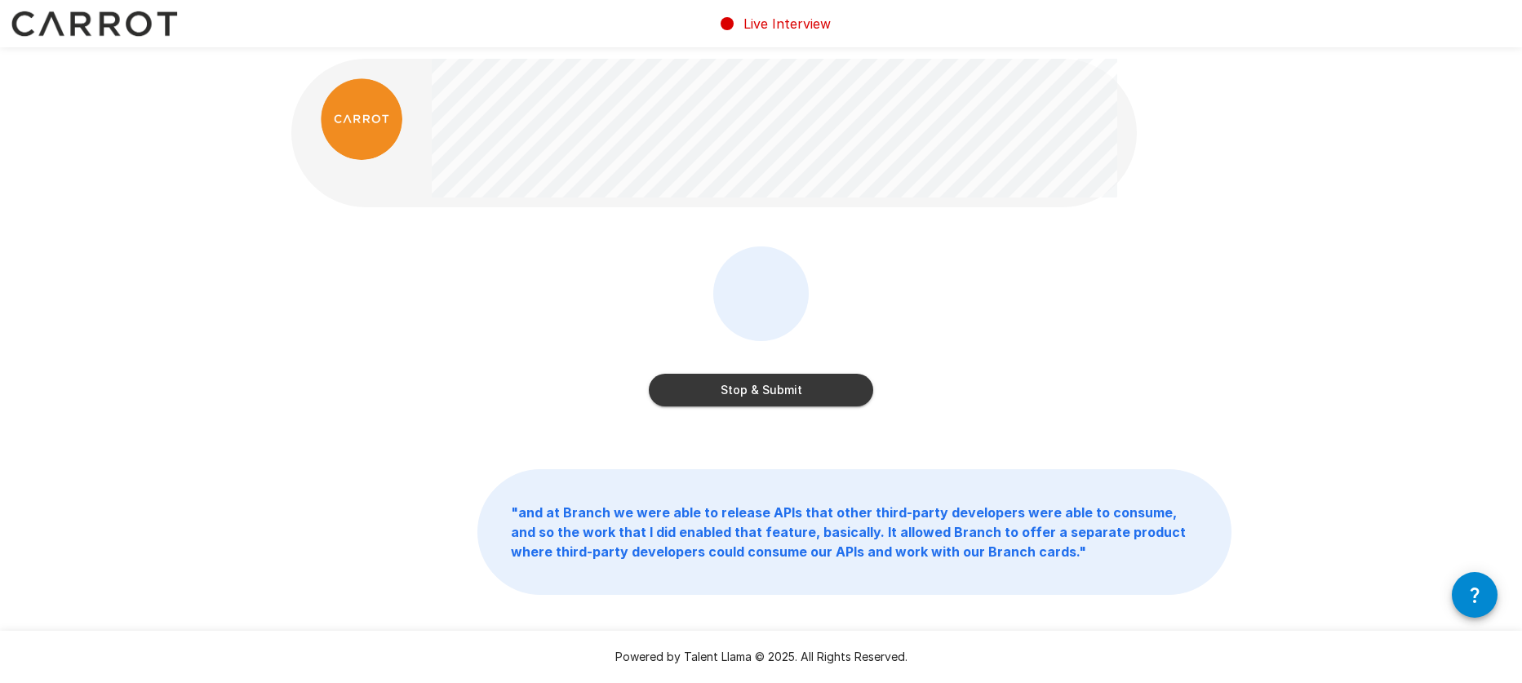
click at [753, 389] on button "Stop & Submit" at bounding box center [761, 390] width 224 height 33
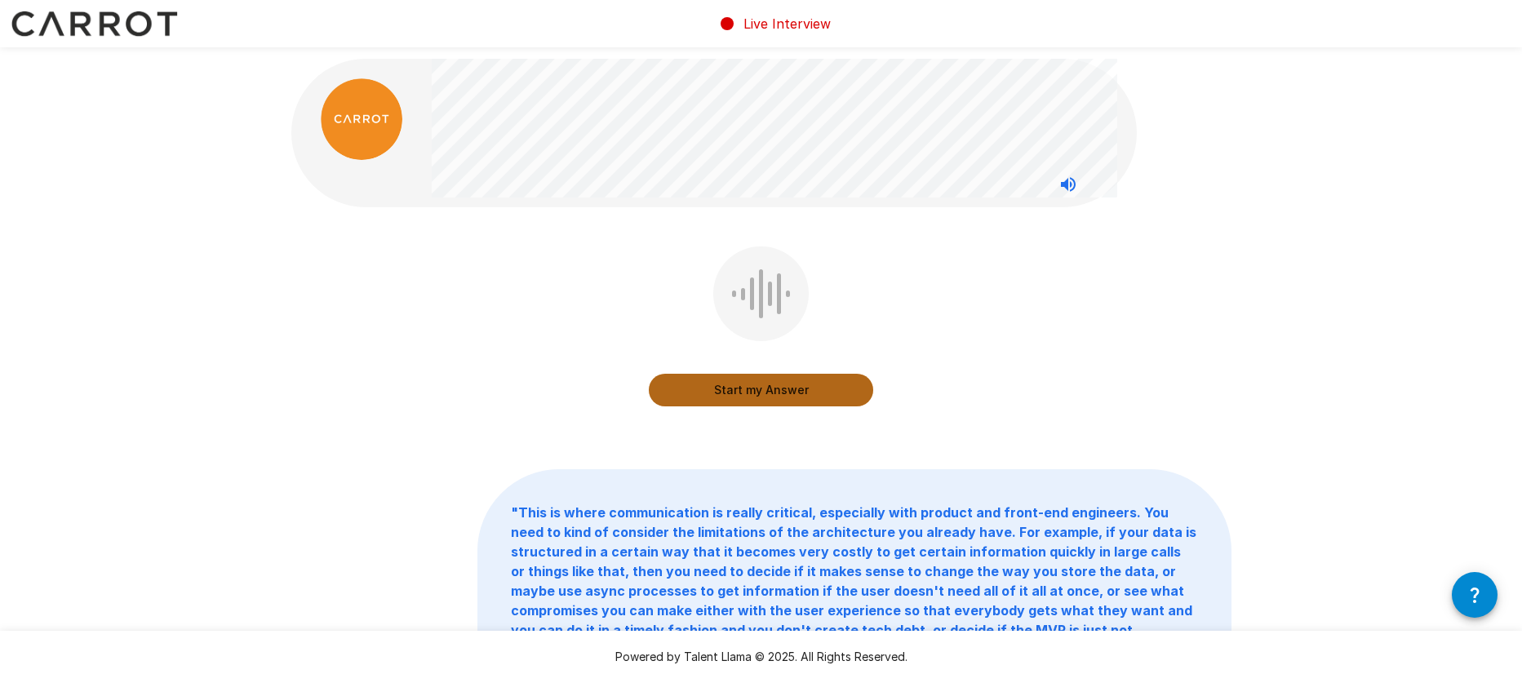
click at [737, 388] on button "Start my Answer" at bounding box center [761, 390] width 224 height 33
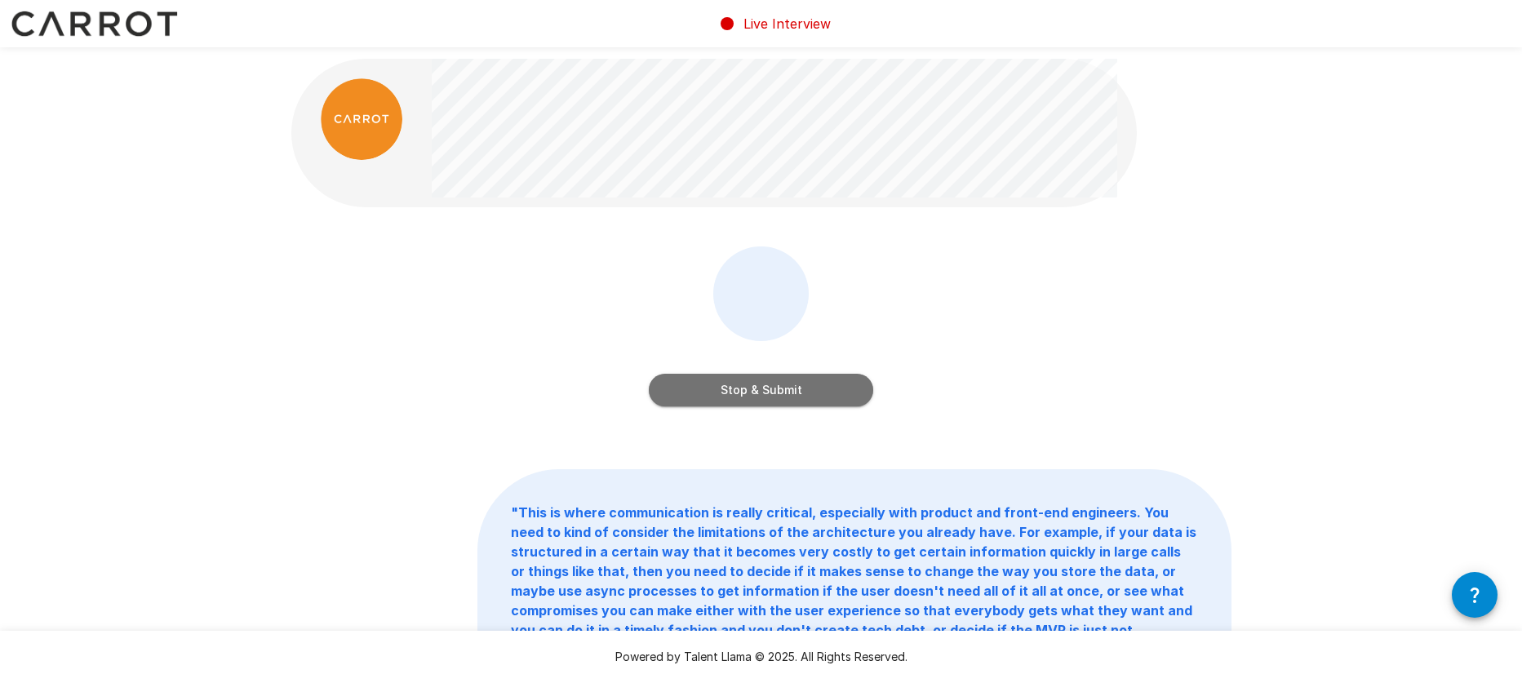
click at [734, 380] on button "Stop & Submit" at bounding box center [761, 390] width 224 height 33
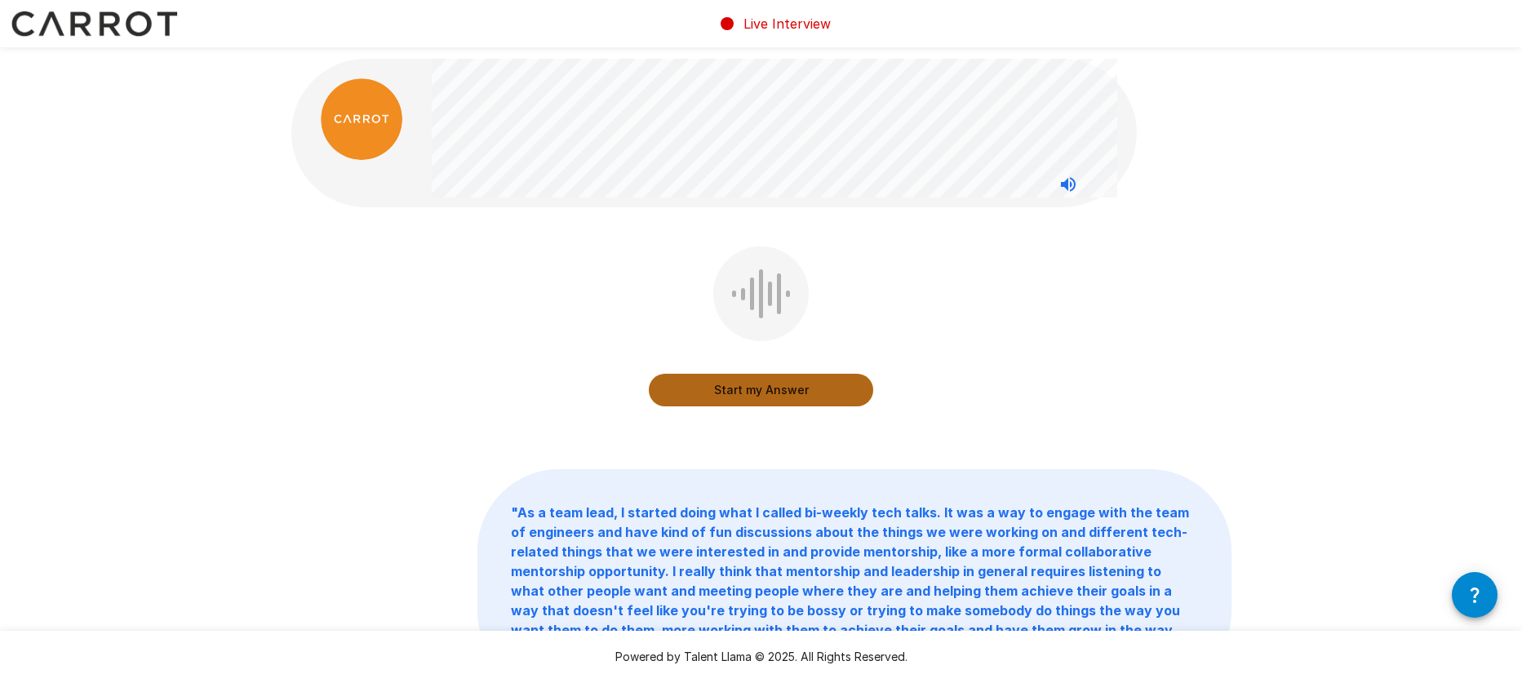
drag, startPoint x: 765, startPoint y: 388, endPoint x: 756, endPoint y: 381, distance: 11.1
click at [756, 381] on button "Start my Answer" at bounding box center [761, 390] width 224 height 33
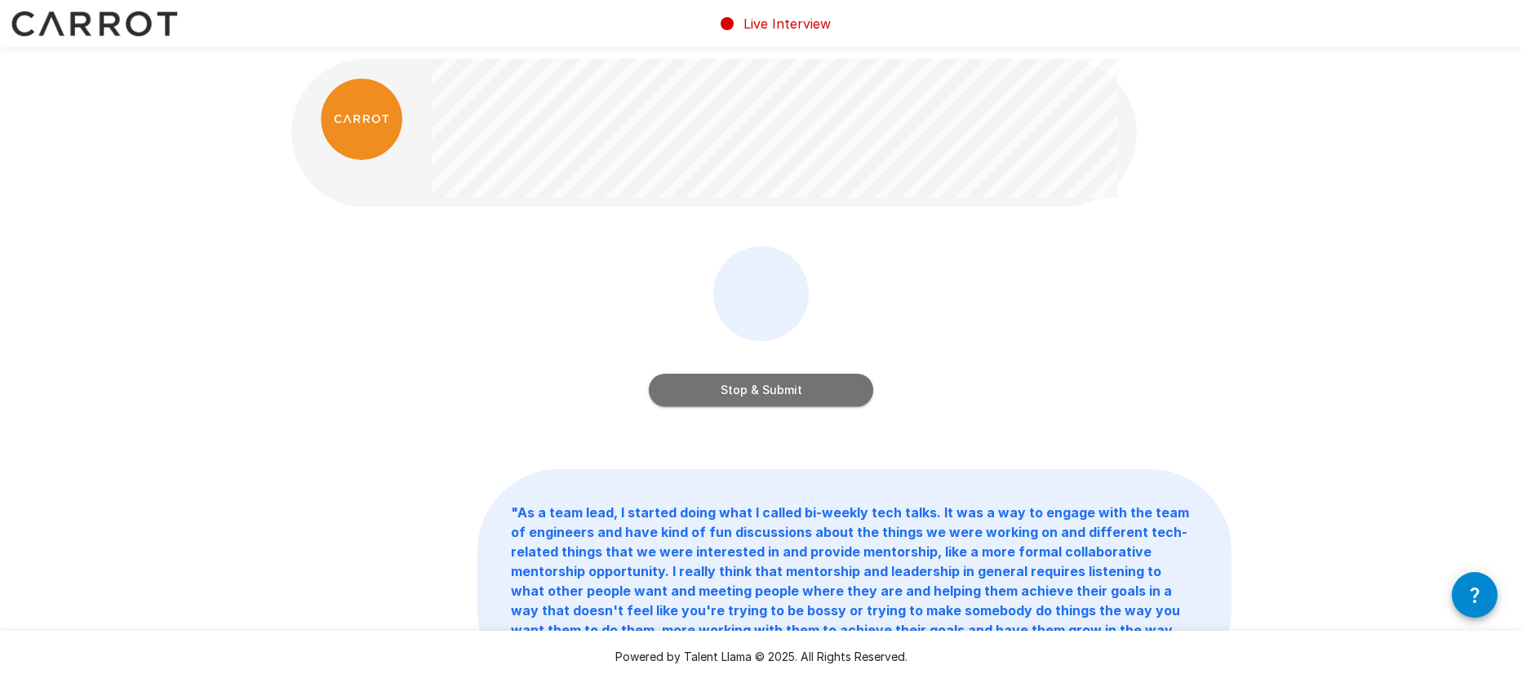
click at [723, 388] on button "Stop & Submit" at bounding box center [761, 390] width 224 height 33
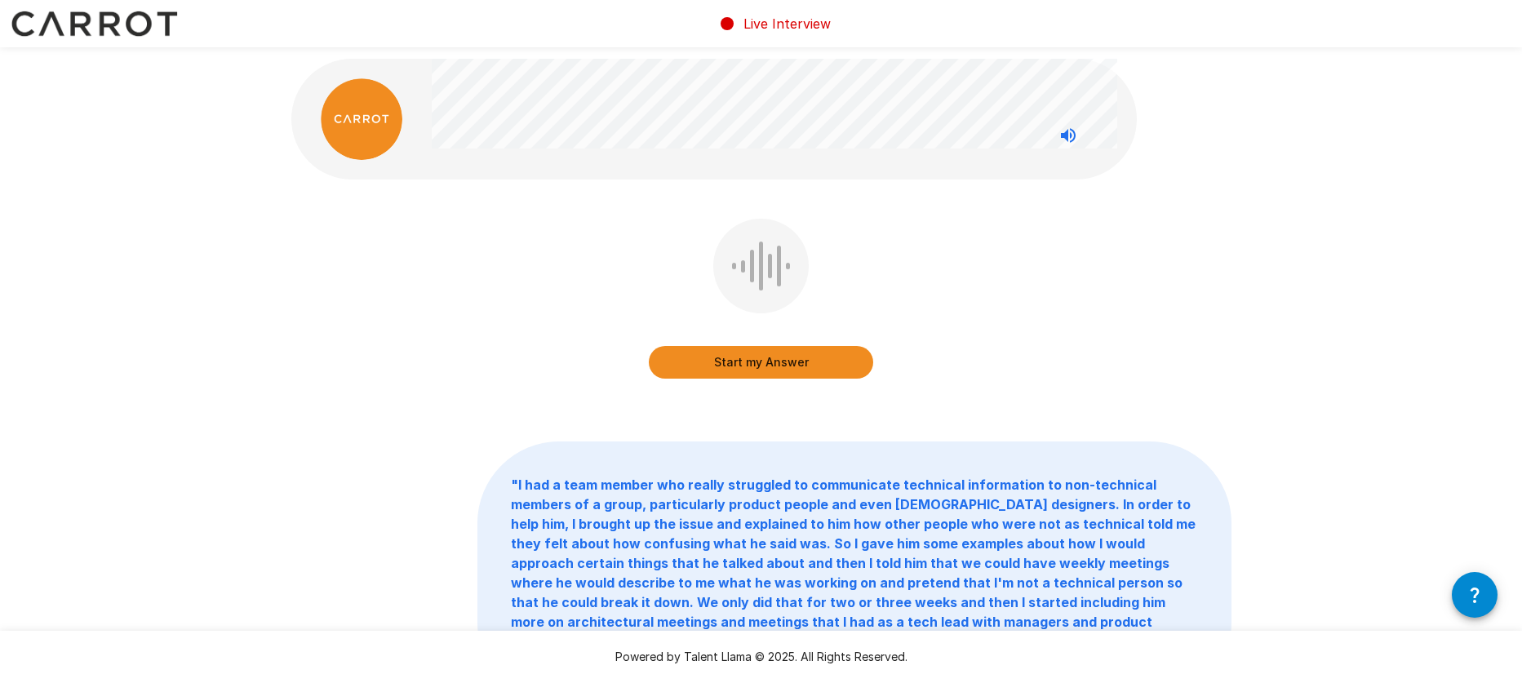
click at [760, 362] on button "Start my Answer" at bounding box center [761, 362] width 224 height 33
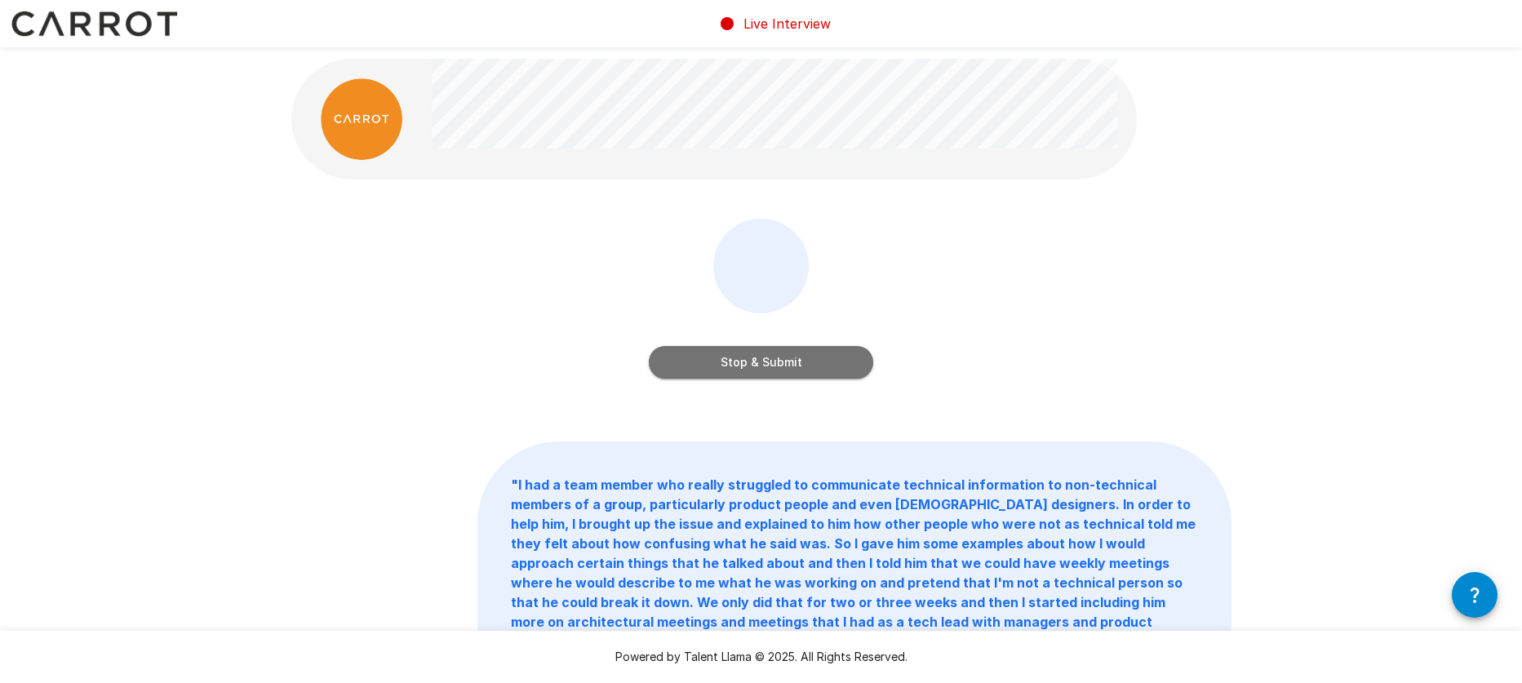
click at [806, 358] on button "Stop & Submit" at bounding box center [761, 362] width 224 height 33
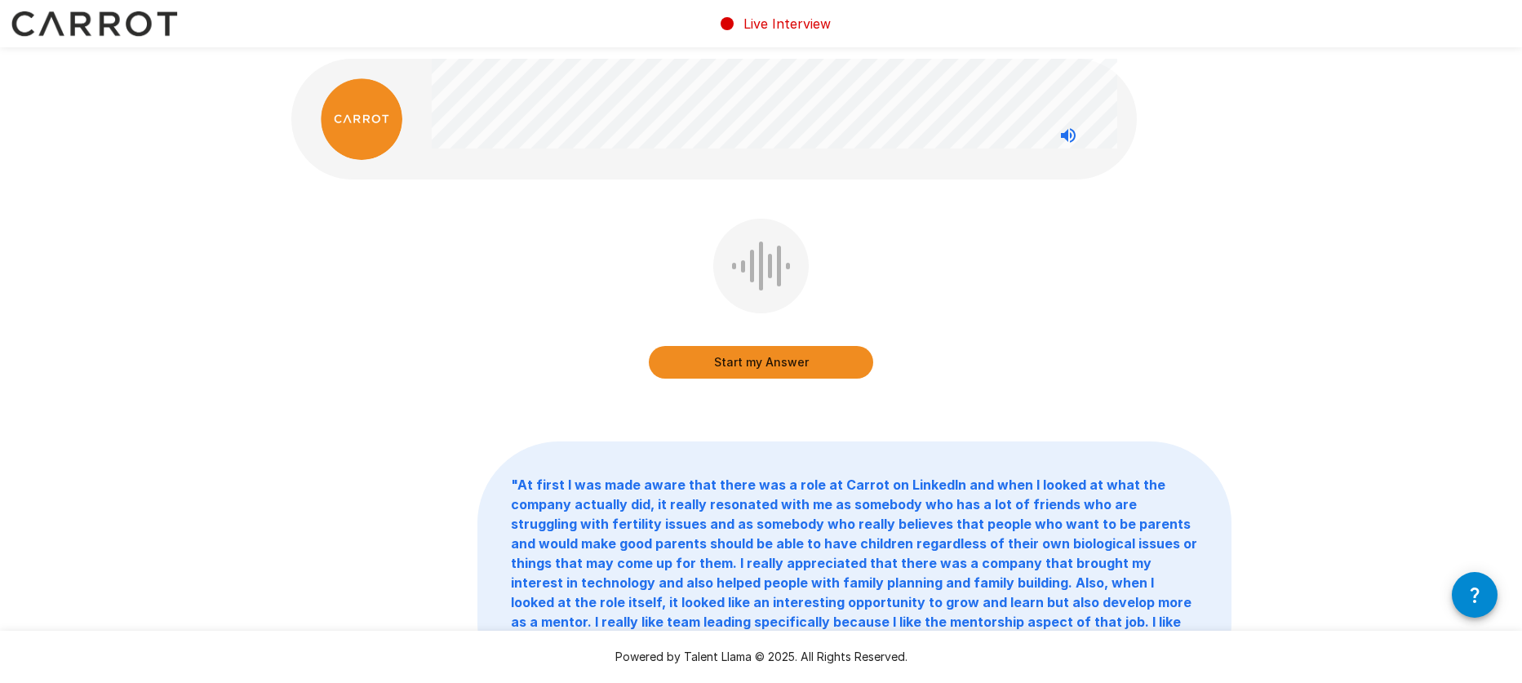
click at [746, 361] on button "Start my Answer" at bounding box center [761, 362] width 224 height 33
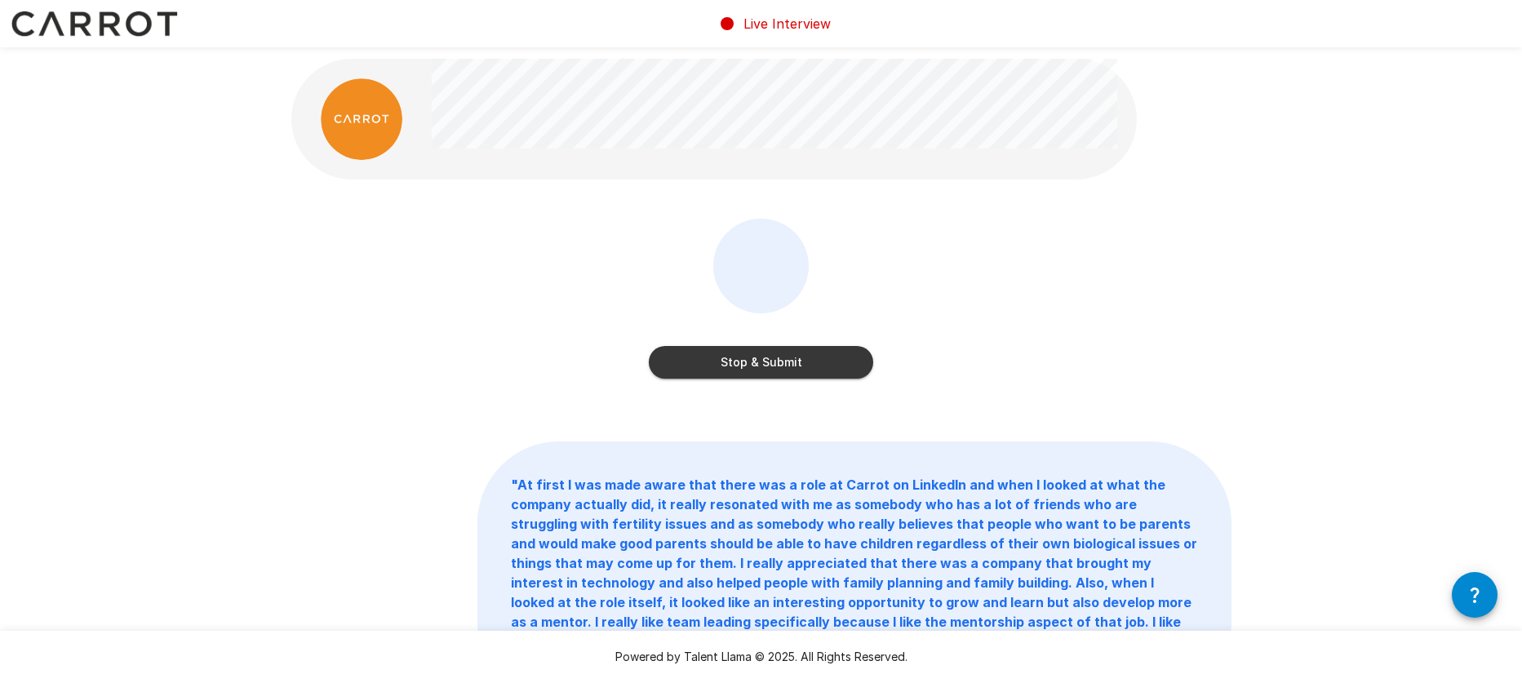
click at [729, 353] on button "Stop & Submit" at bounding box center [761, 362] width 224 height 33
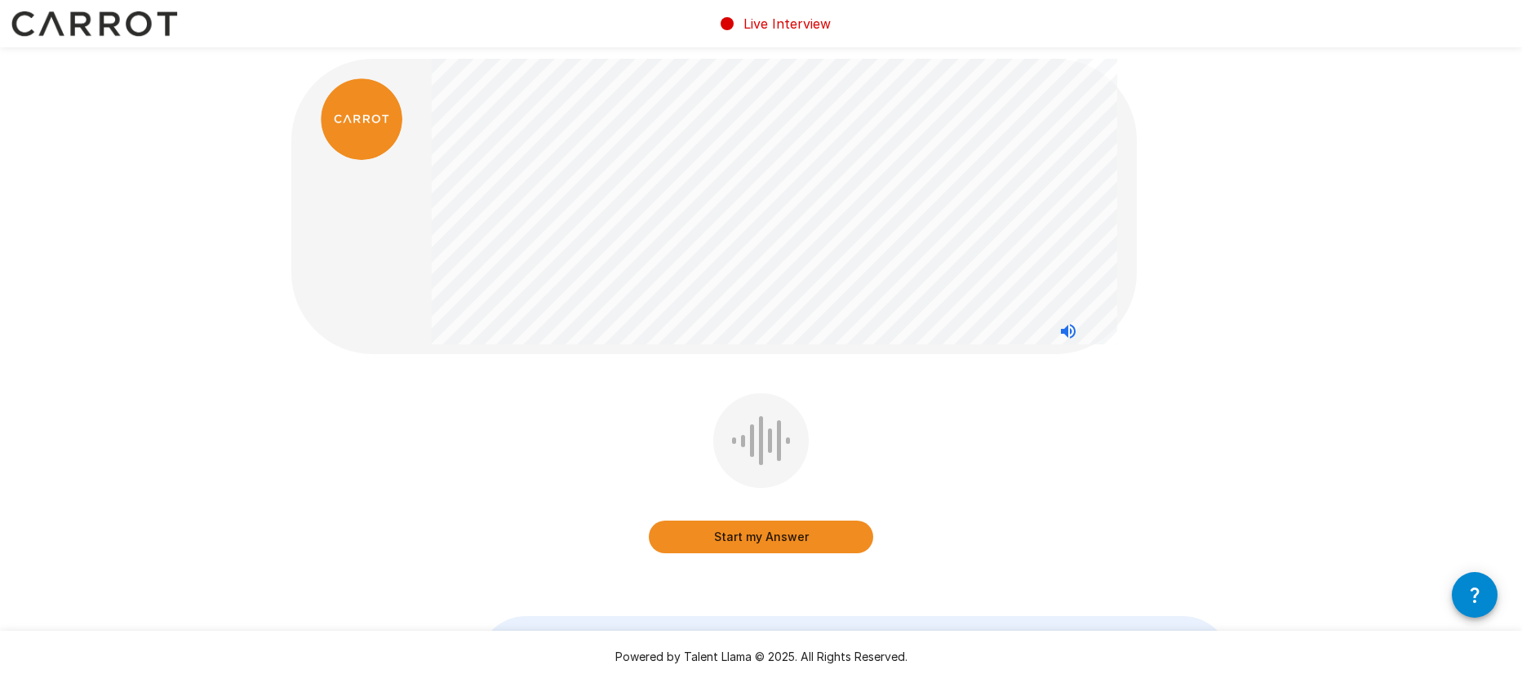
click at [705, 539] on button "Start my Answer" at bounding box center [761, 537] width 224 height 33
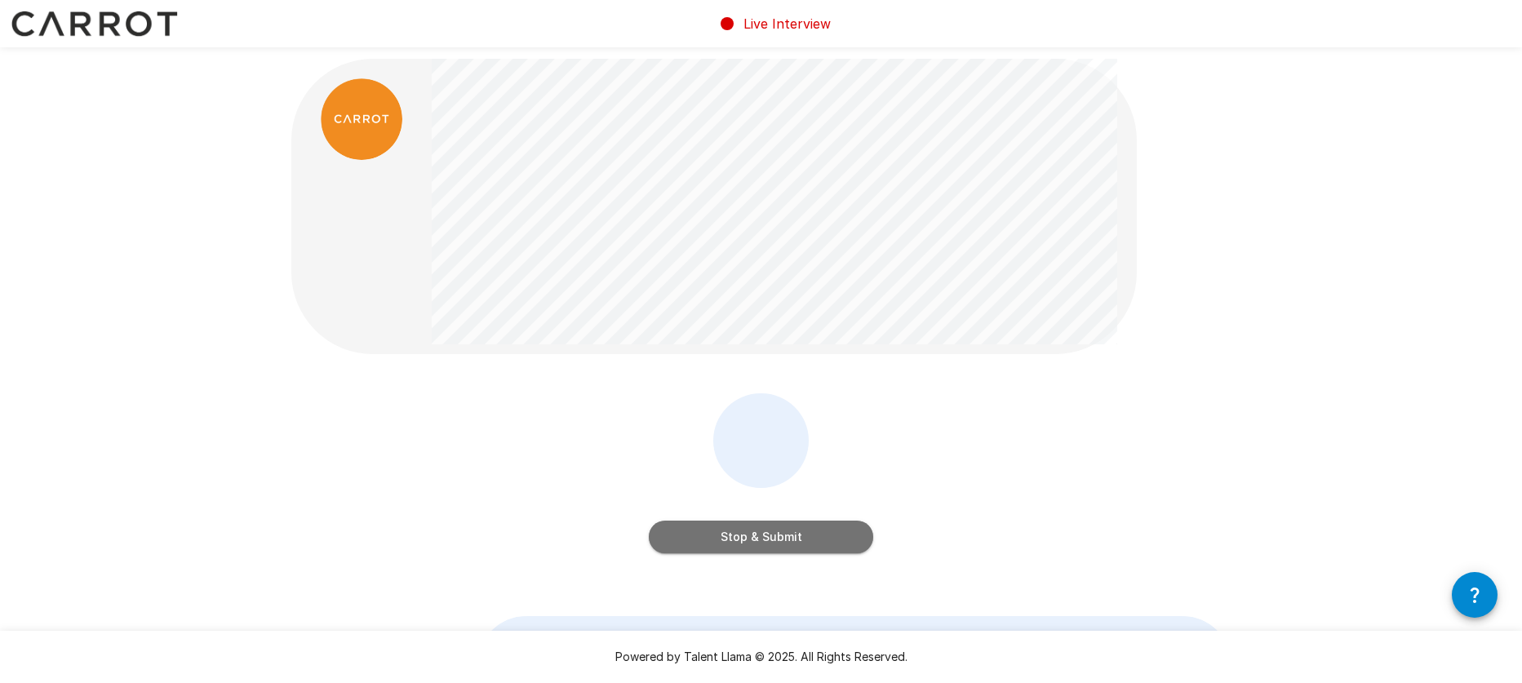
click at [726, 539] on button "Stop & Submit" at bounding box center [761, 537] width 224 height 33
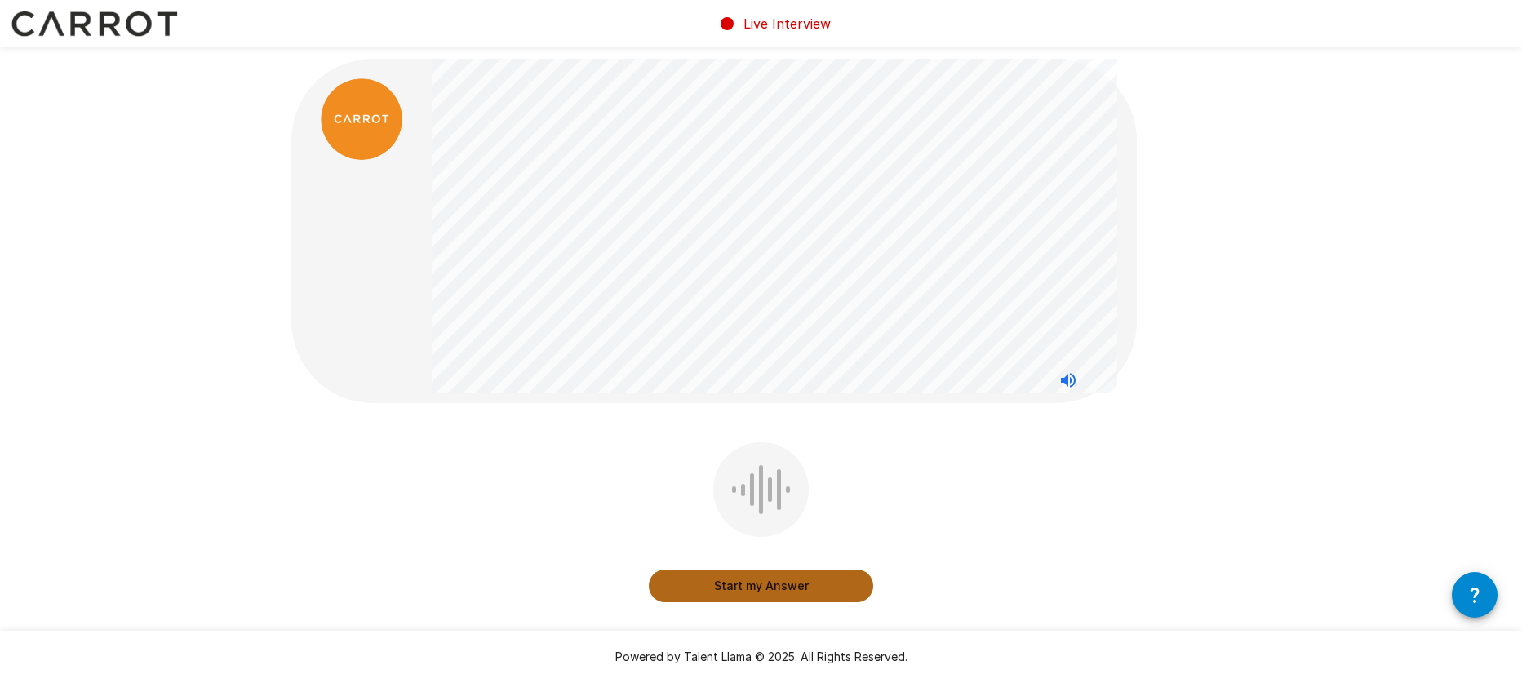
click at [737, 585] on button "Start my Answer" at bounding box center [761, 586] width 224 height 33
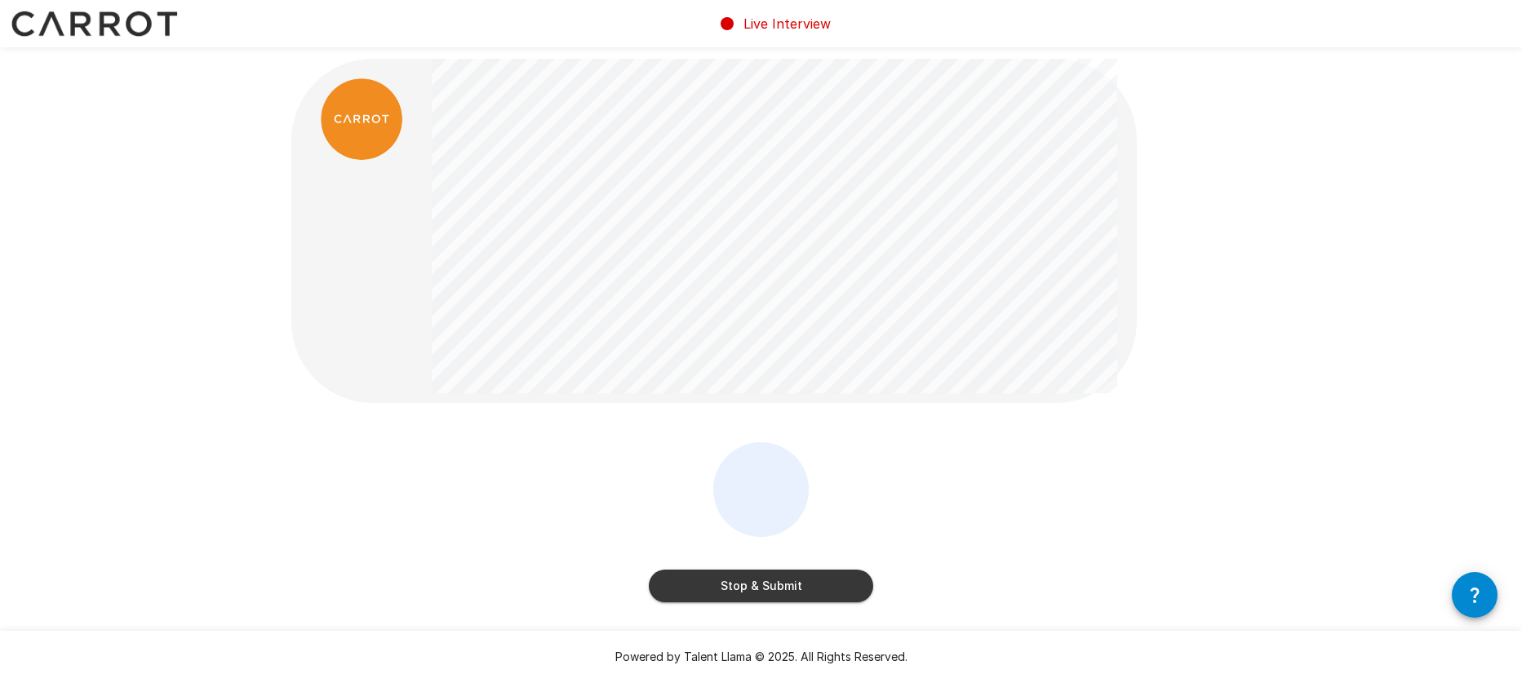
click at [756, 587] on button "Stop & Submit" at bounding box center [761, 586] width 224 height 33
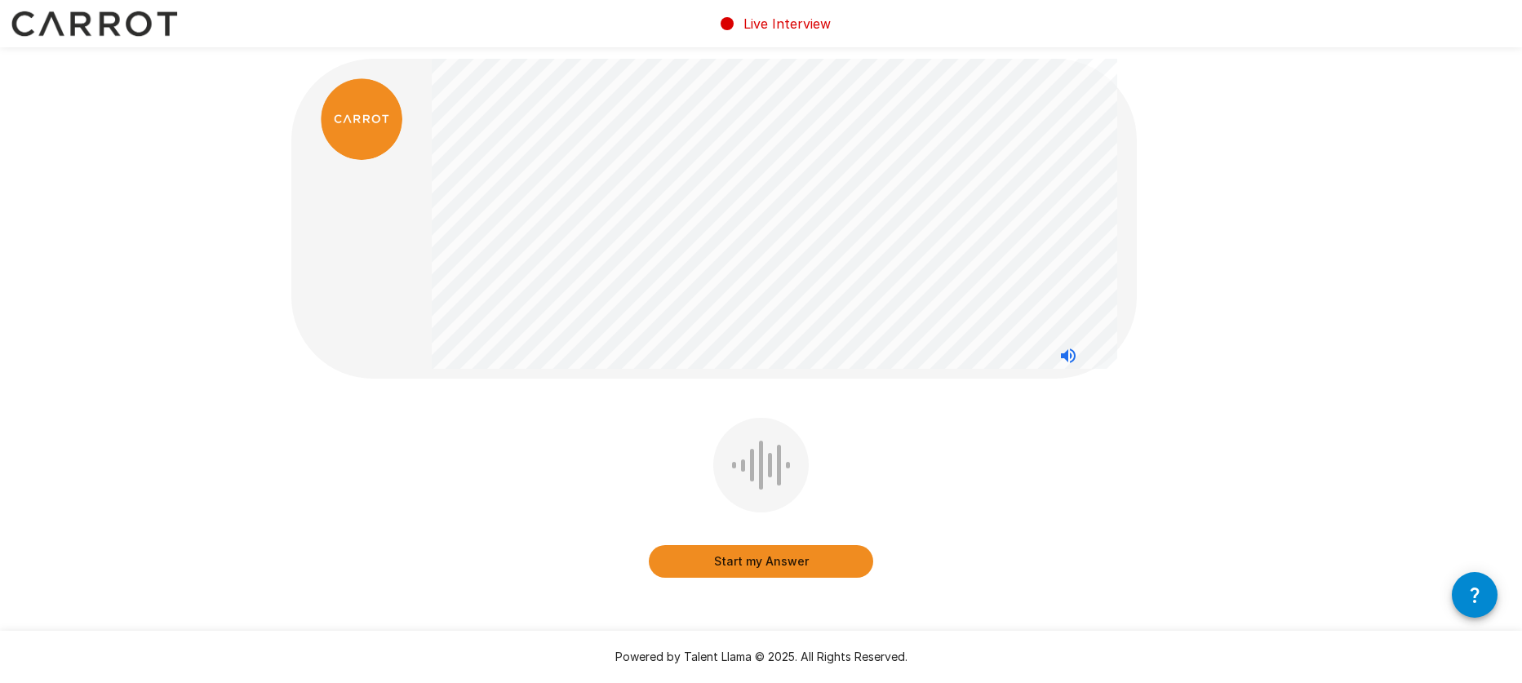
click at [746, 562] on button "Start my Answer" at bounding box center [761, 561] width 224 height 33
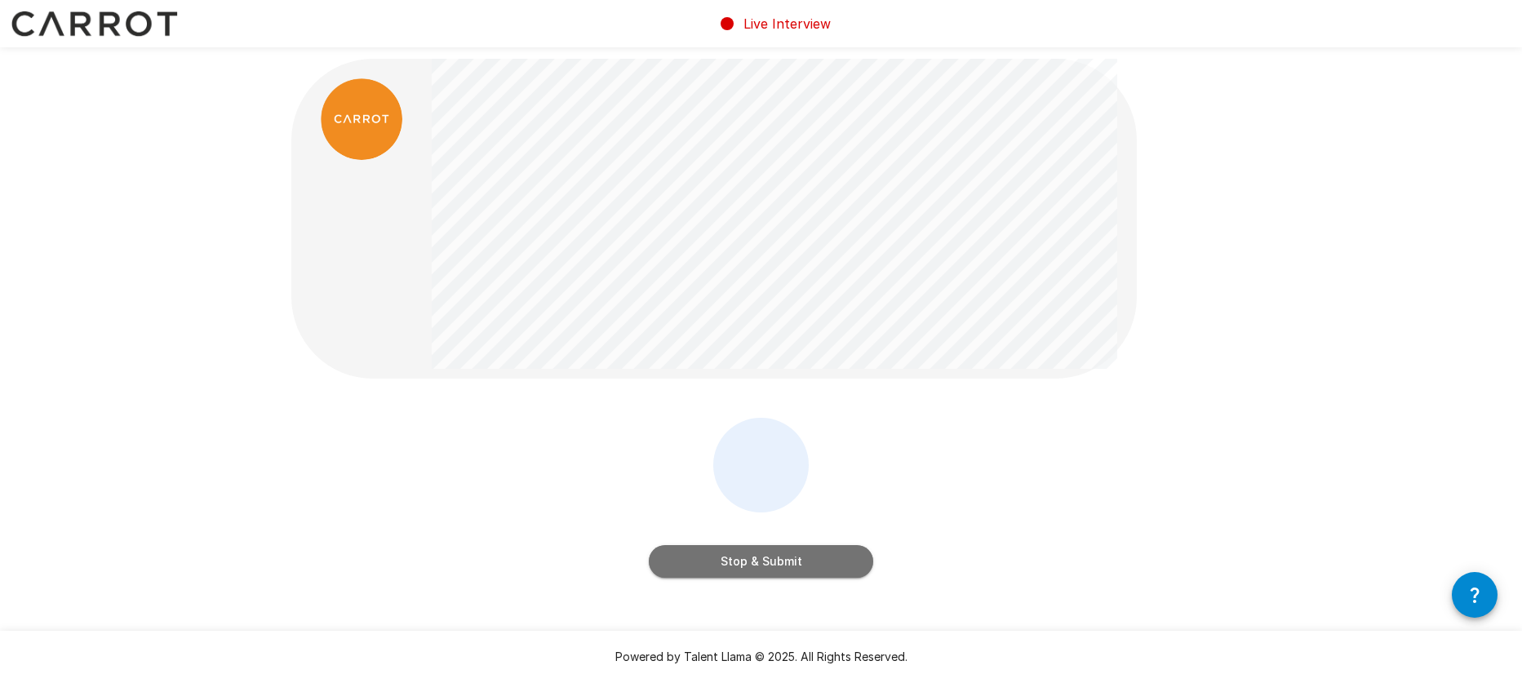
drag, startPoint x: 745, startPoint y: 562, endPoint x: 770, endPoint y: 581, distance: 31.5
click at [770, 581] on div "Stop & Submit" at bounding box center [761, 501] width 224 height 166
click at [804, 567] on button "Stop & Submit" at bounding box center [761, 561] width 224 height 33
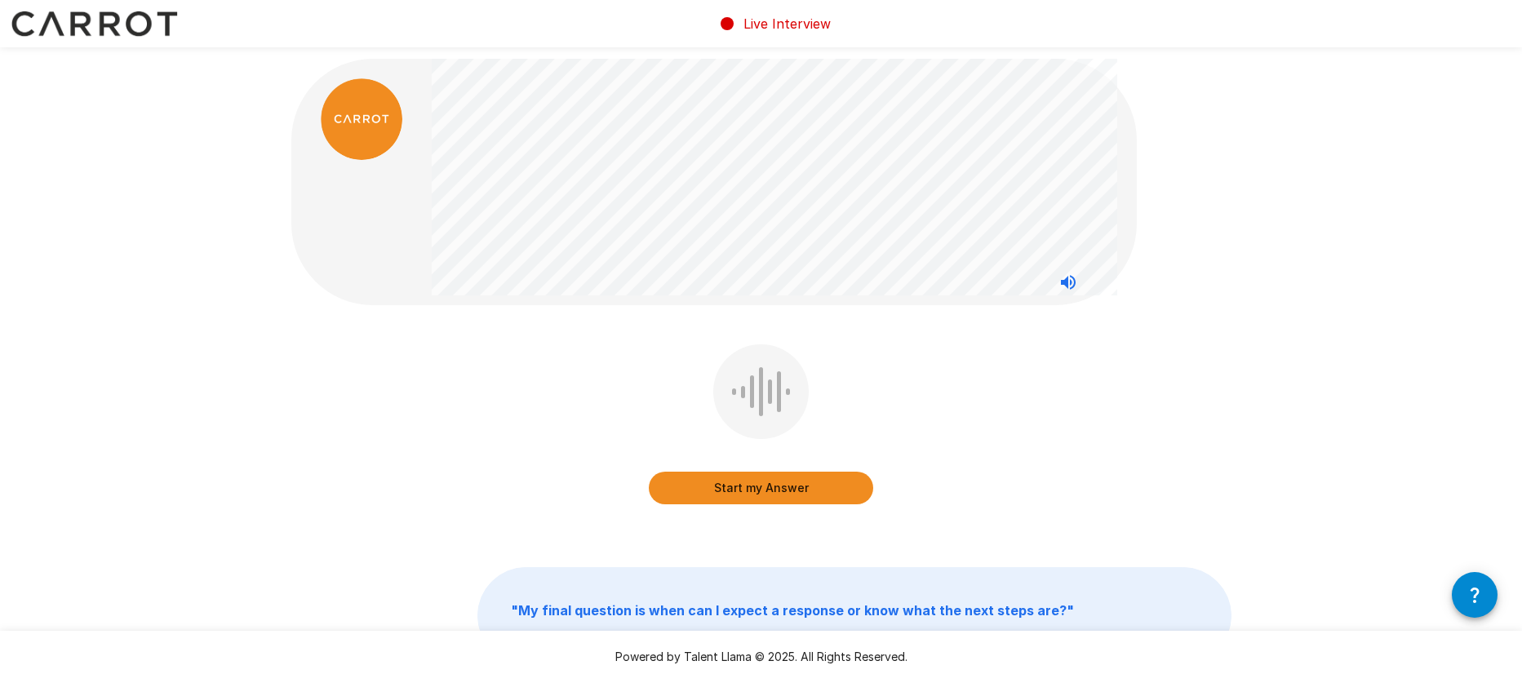
click at [778, 488] on button "Start my Answer" at bounding box center [761, 488] width 224 height 33
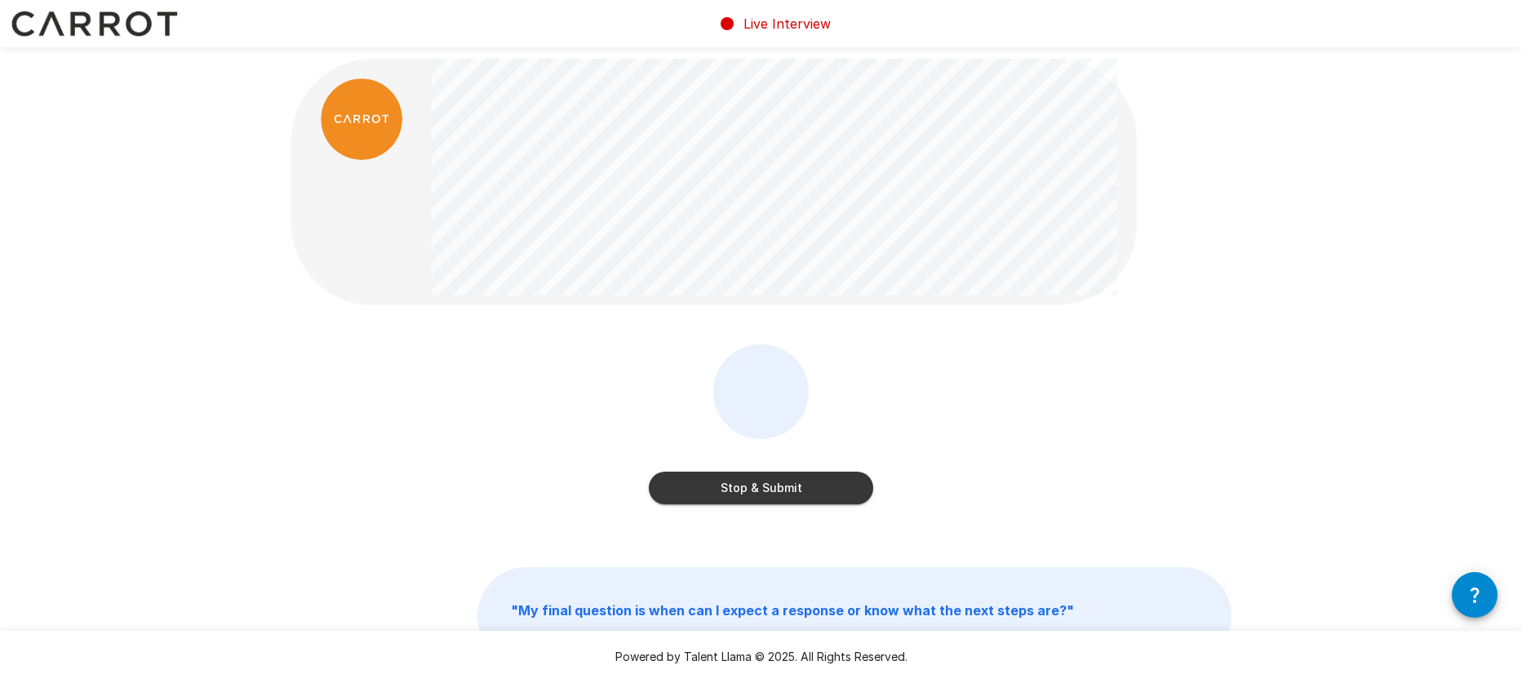
click at [736, 492] on button "Stop & Submit" at bounding box center [761, 488] width 224 height 33
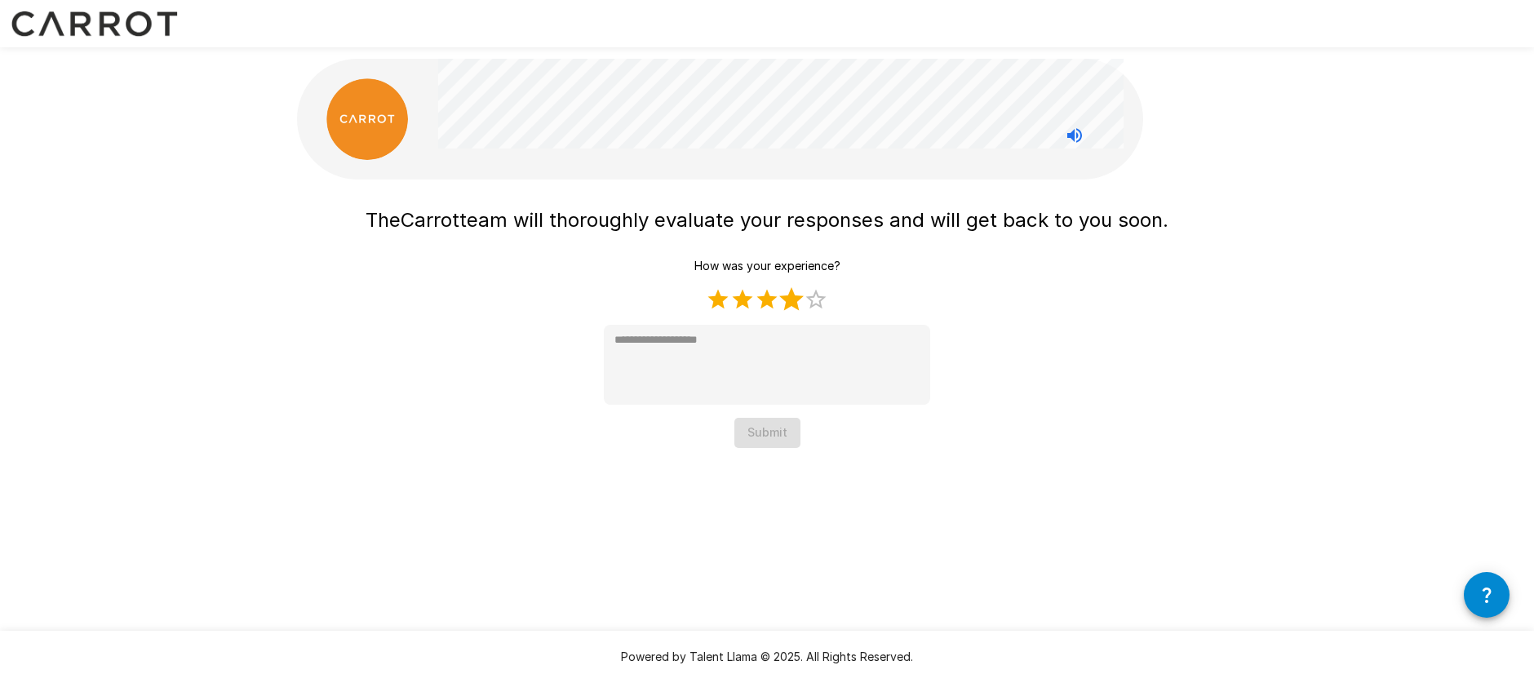
click at [797, 296] on label "4 Stars" at bounding box center [791, 299] width 24 height 24
drag, startPoint x: 819, startPoint y: 297, endPoint x: 784, endPoint y: 356, distance: 68.9
click at [818, 298] on label "5 Stars" at bounding box center [816, 299] width 24 height 24
type textarea "*"
click at [763, 432] on button "Submit" at bounding box center [768, 433] width 66 height 30
